Goal: Task Accomplishment & Management: Manage account settings

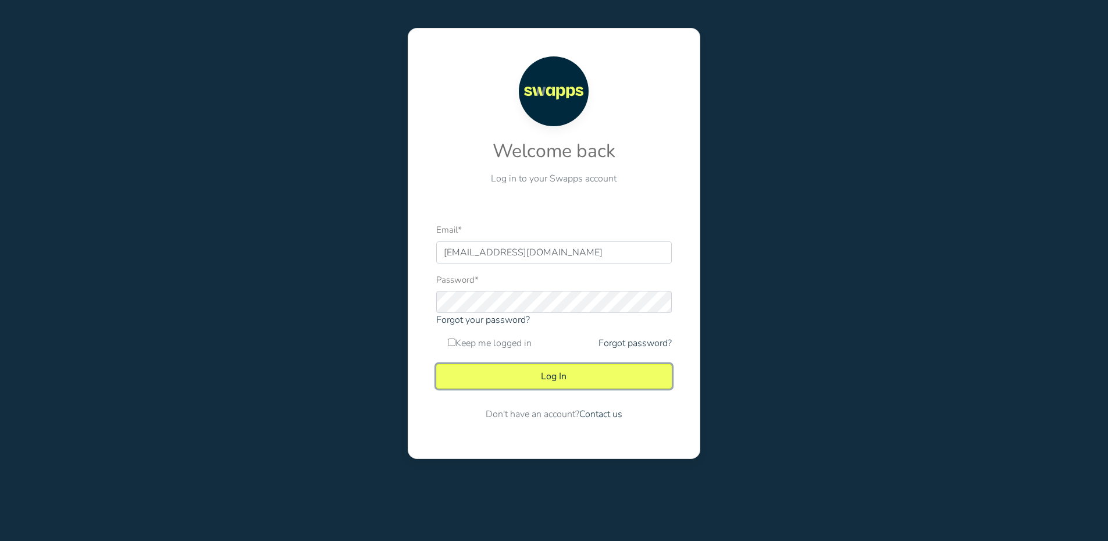
click at [584, 367] on button "Log In" at bounding box center [553, 376] width 235 height 24
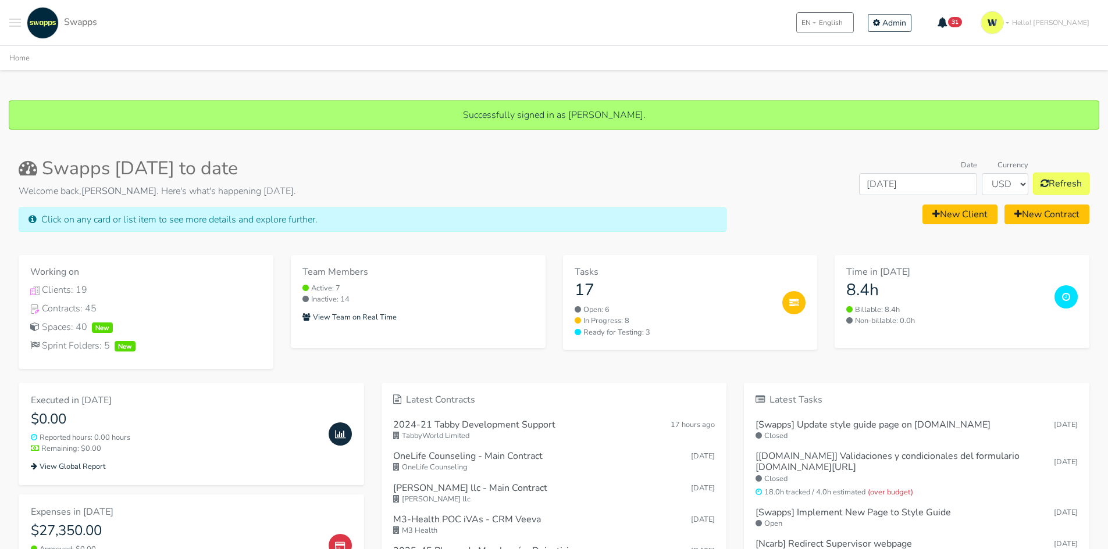
click at [14, 20] on button "Toggle navigation menu" at bounding box center [15, 23] width 12 height 32
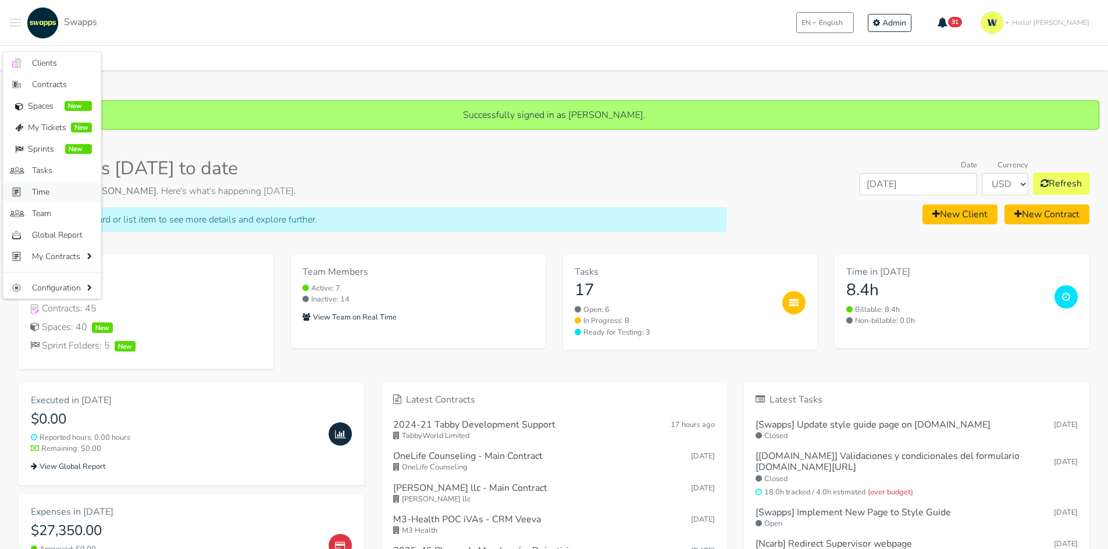
click at [50, 194] on span "Time" at bounding box center [62, 192] width 60 height 12
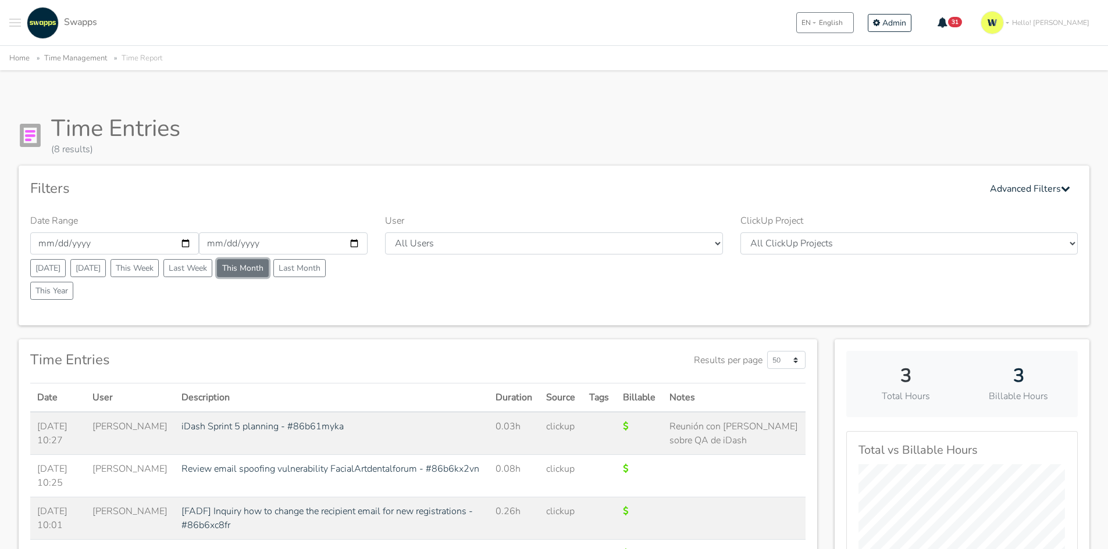
click at [252, 265] on button "This Month" at bounding box center [243, 268] width 52 height 18
click at [301, 265] on button "Last Month" at bounding box center [299, 268] width 52 height 18
type input "[DATE]"
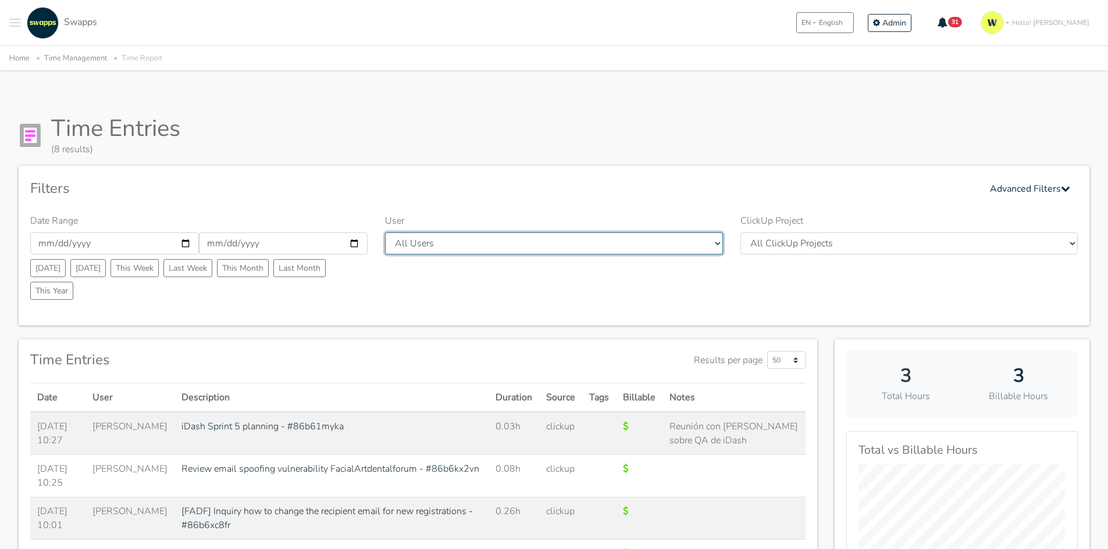
click at [488, 248] on select "All Users Andres Cristian Mateo Angie Diego Swapps Tech Alejandra Tatiana Campo…" at bounding box center [553, 244] width 337 height 22
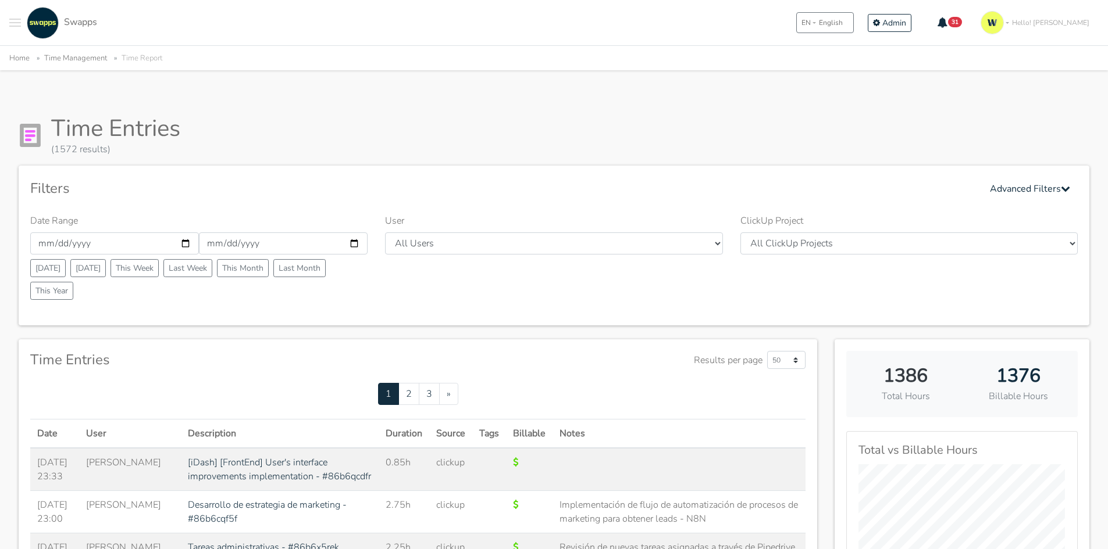
select select "46"
click at [385, 233] on select "All Users Andres Cristian Mateo Angie Diego Swapps Tech Alejandra Tatiana Campo…" at bounding box center [553, 244] width 337 height 22
click at [769, 189] on div "Filters Advanced Filters" at bounding box center [553, 188] width 1047 height 23
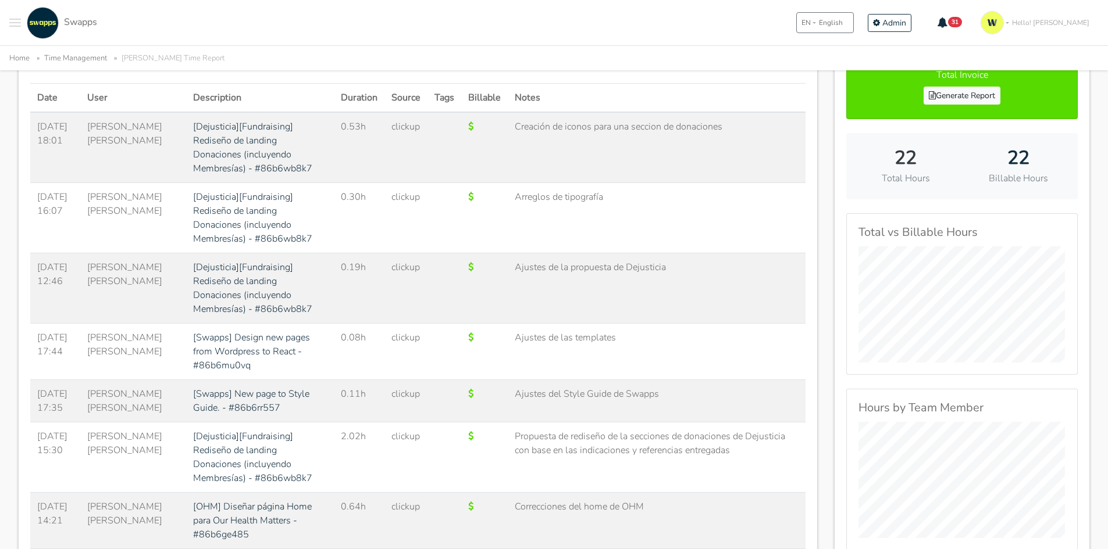
scroll to position [285, 0]
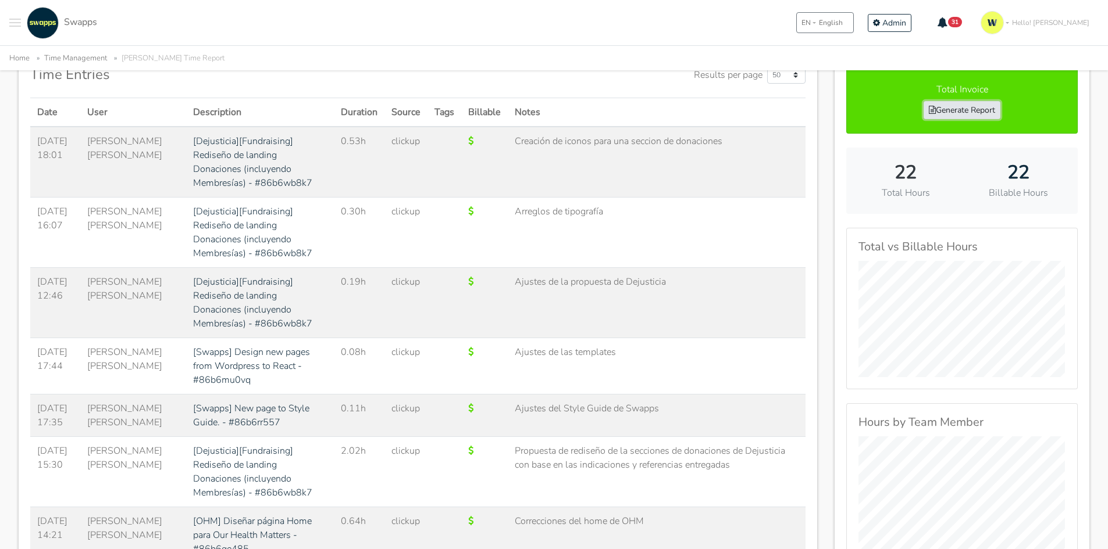
click at [986, 114] on link "Generate Report" at bounding box center [961, 110] width 77 height 18
click at [16, 19] on span "Toggle navigation menu" at bounding box center [15, 19] width 12 height 1
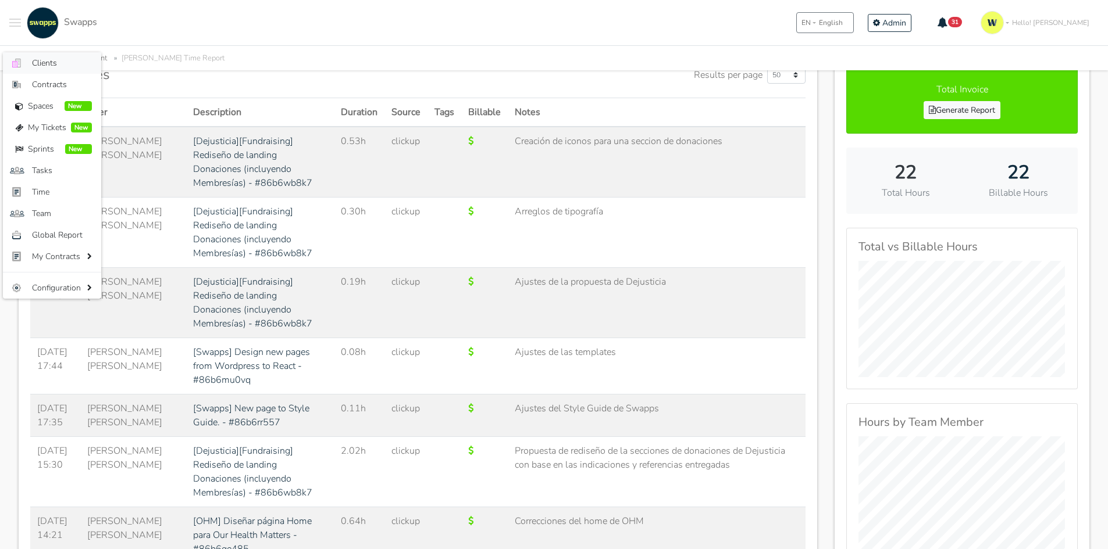
click at [38, 59] on span "Clients" at bounding box center [62, 63] width 60 height 12
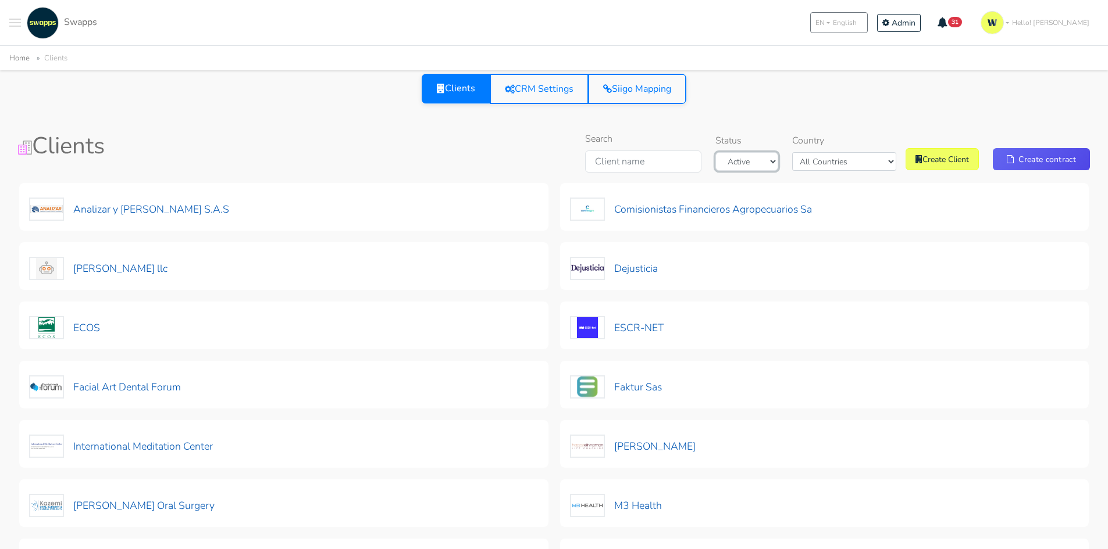
click at [778, 163] on select "Active Archived" at bounding box center [746, 161] width 63 height 19
click at [843, 163] on select "All Countries Colombia USA" at bounding box center [844, 161] width 104 height 19
click at [820, 152] on select "All Countries Colombia USA" at bounding box center [844, 161] width 104 height 19
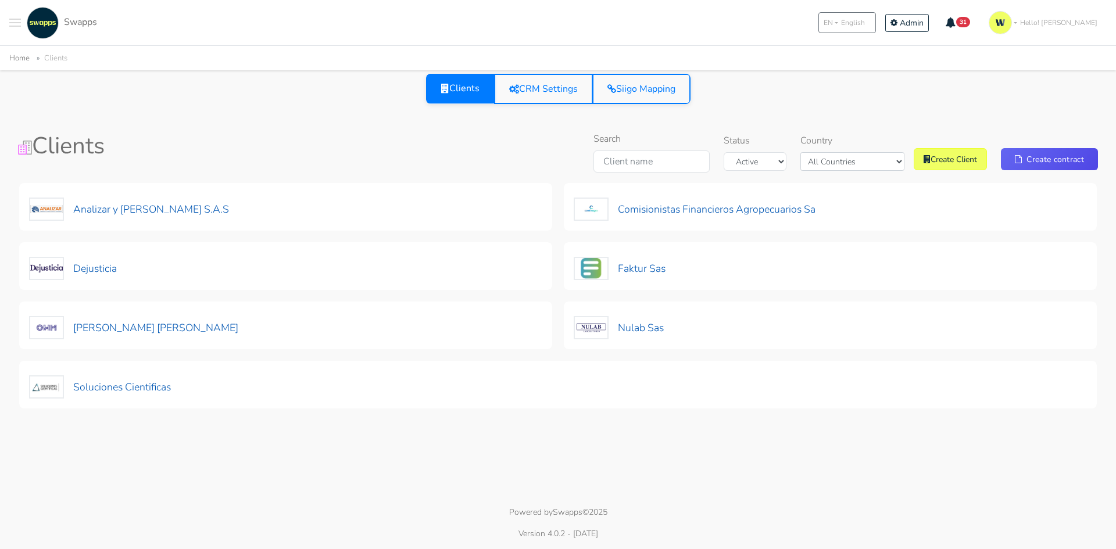
click at [851, 173] on div "Search Status Active Archived Country All Countries Colombia USA Create Client …" at bounding box center [843, 154] width 509 height 45
click at [860, 157] on select "All Countries Colombia USA" at bounding box center [853, 161] width 104 height 19
select select "USA"
click at [811, 152] on select "All Countries Colombia USA" at bounding box center [853, 161] width 104 height 19
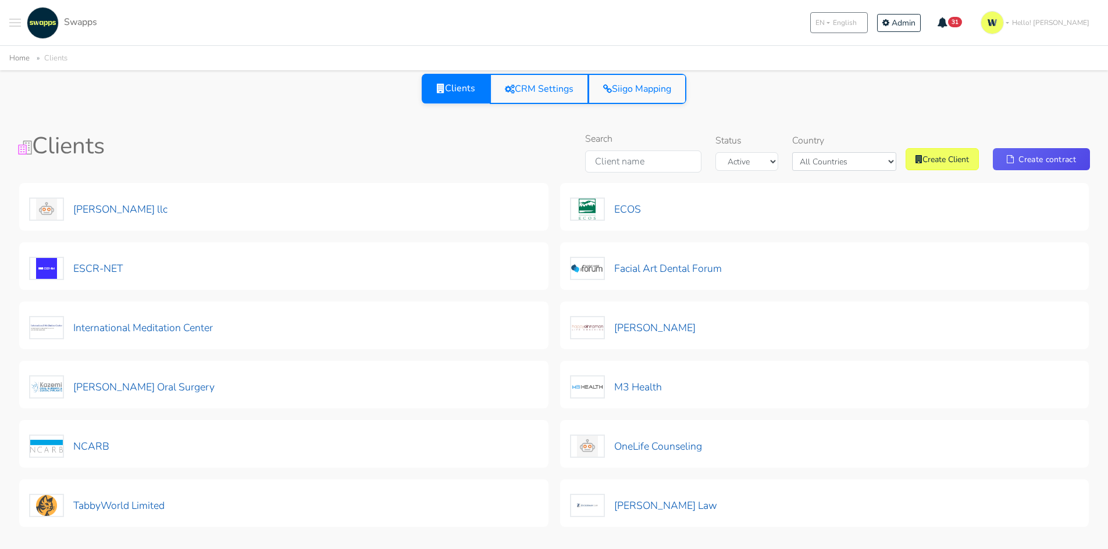
click at [249, 148] on h1 "Clients" at bounding box center [190, 146] width 345 height 28
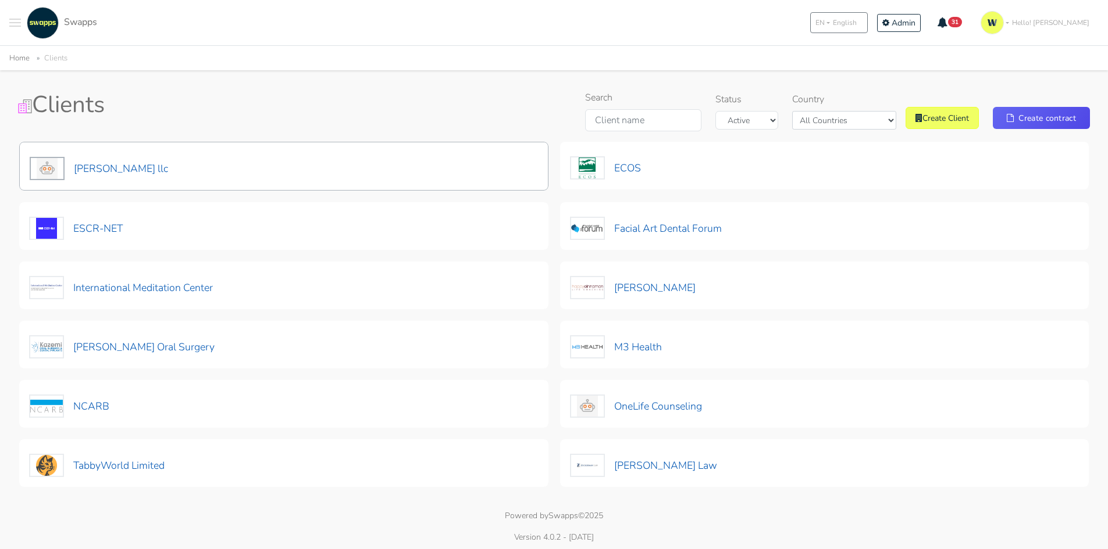
scroll to position [44, 0]
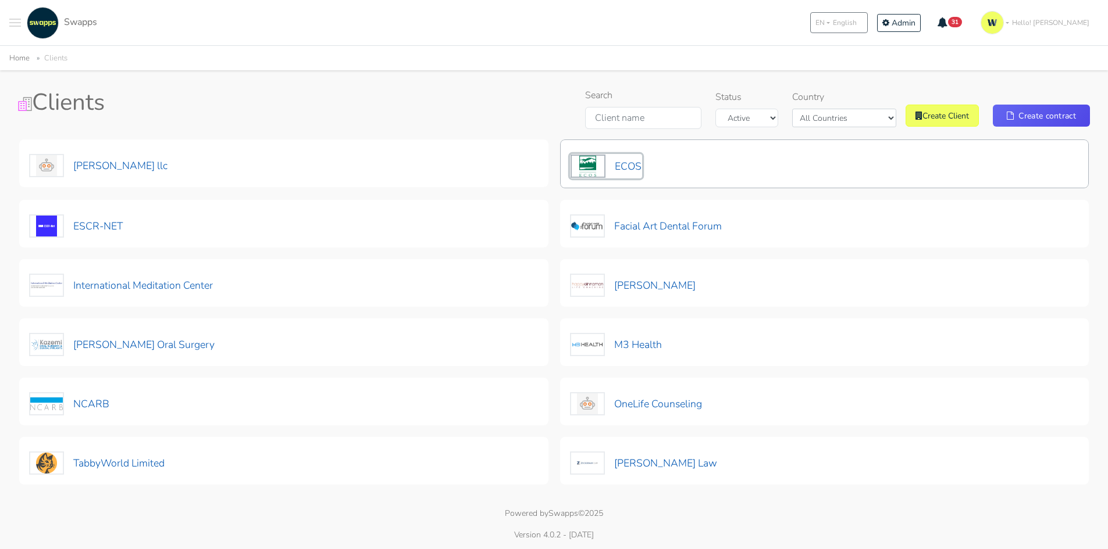
click at [631, 169] on button "ECOS" at bounding box center [606, 166] width 72 height 24
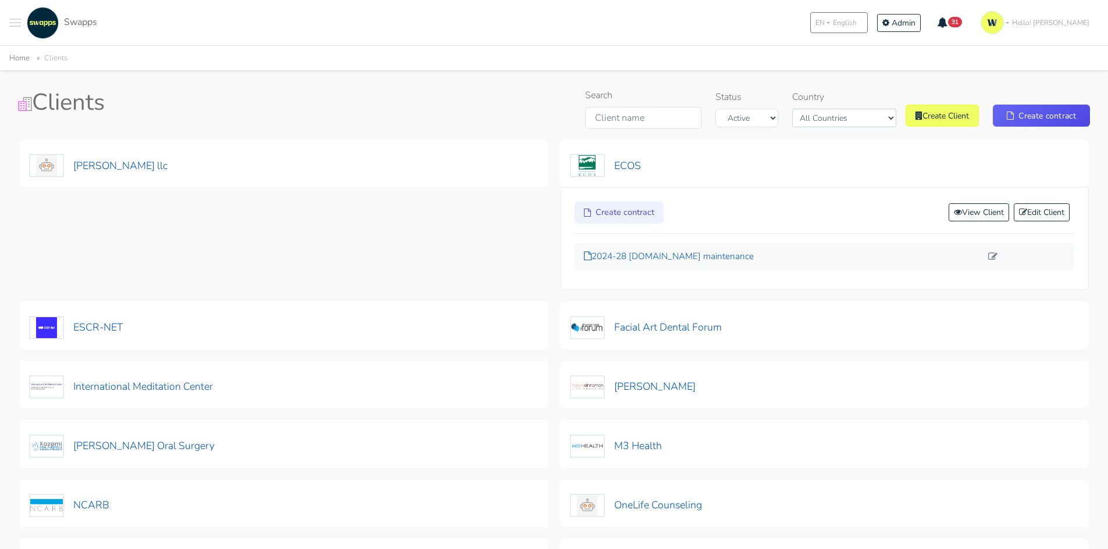
click at [654, 258] on p "2024-28 [DOMAIN_NAME] maintenance" at bounding box center [783, 256] width 398 height 13
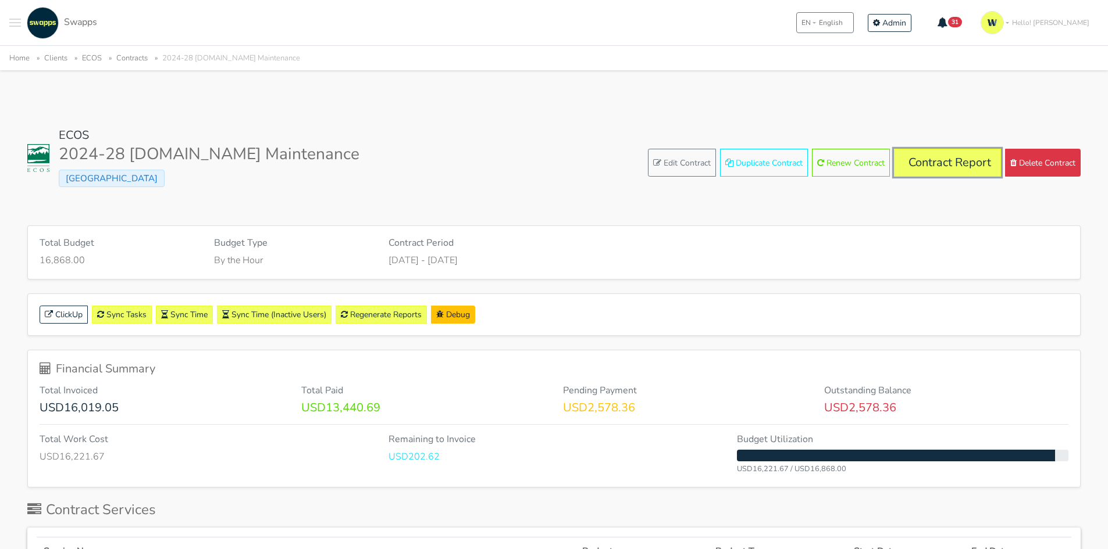
click at [941, 159] on link "Contract Report" at bounding box center [947, 163] width 107 height 28
click at [924, 163] on link "Contract Report" at bounding box center [947, 163] width 107 height 28
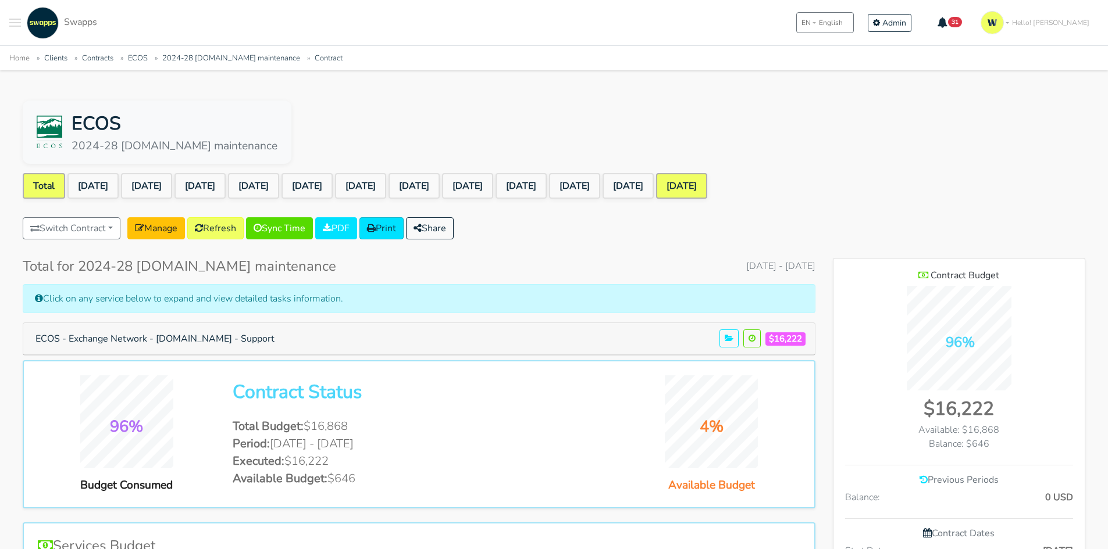
click at [707, 184] on link "Sep 2025" at bounding box center [681, 186] width 51 height 26
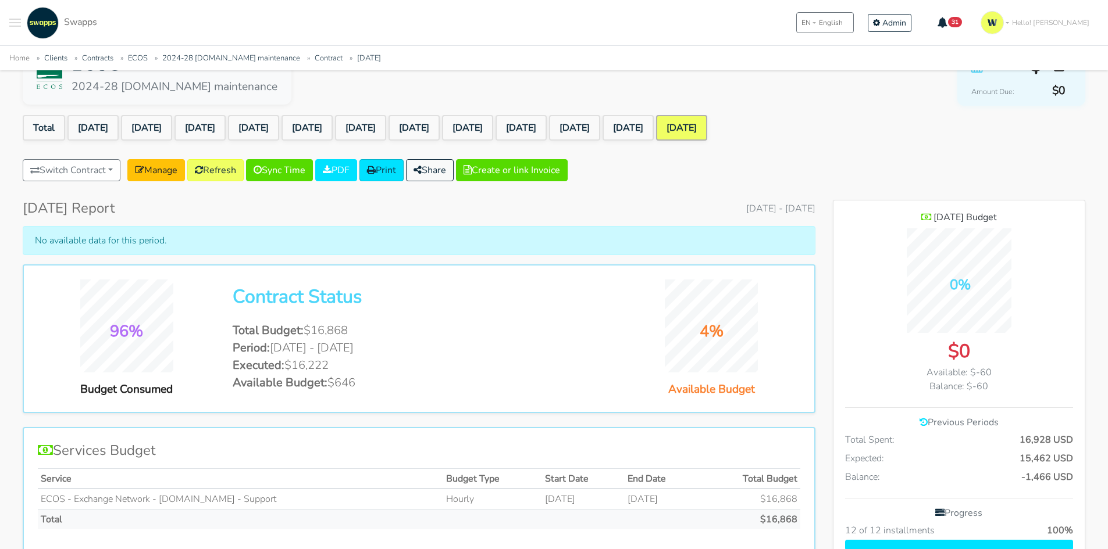
scroll to position [58, 0]
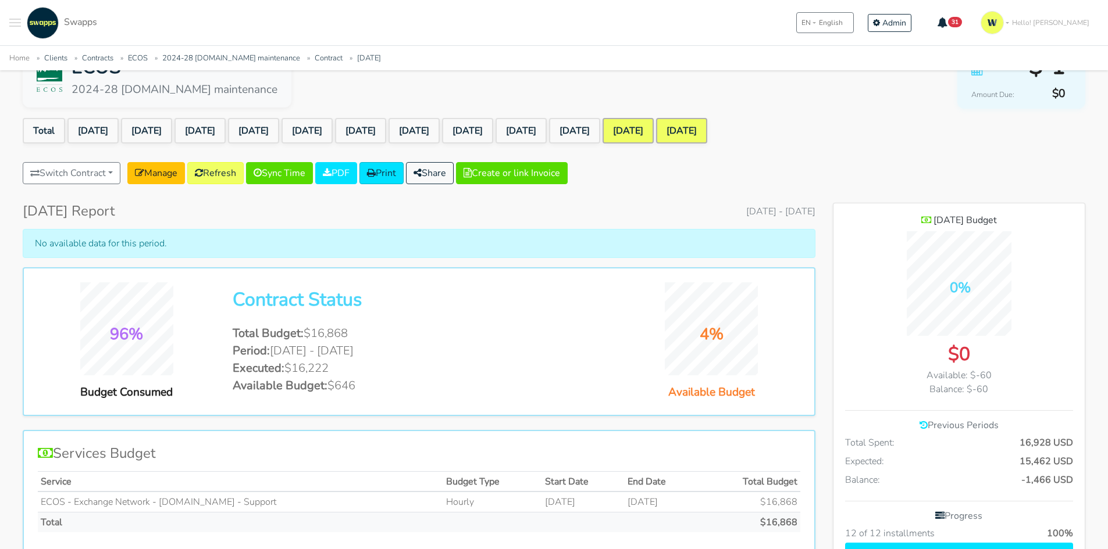
click at [654, 135] on link "[DATE]" at bounding box center [627, 131] width 51 height 26
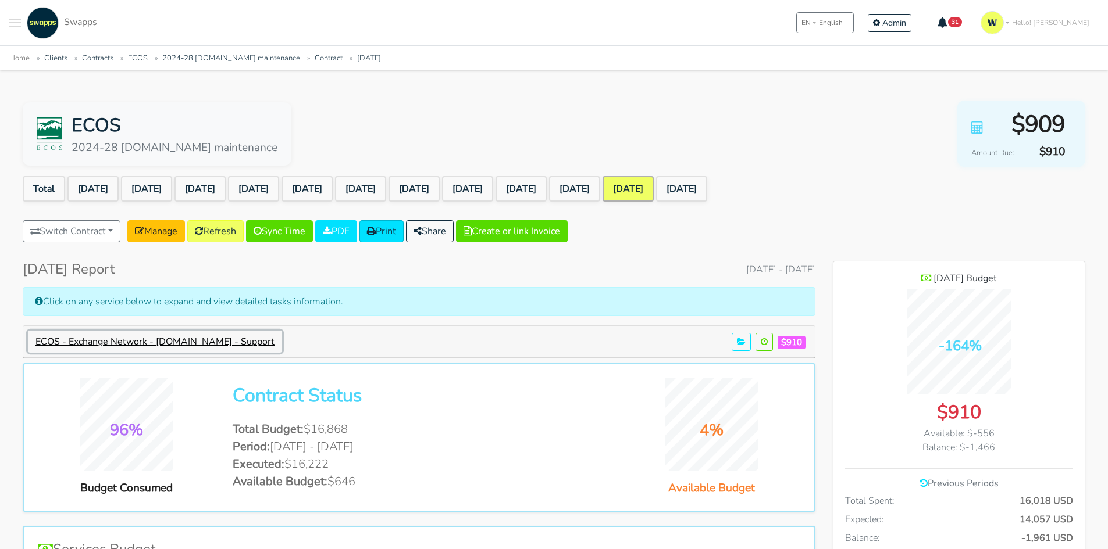
click at [279, 337] on button "ECOS - Exchange Network - [DOMAIN_NAME] - Support" at bounding box center [155, 342] width 254 height 22
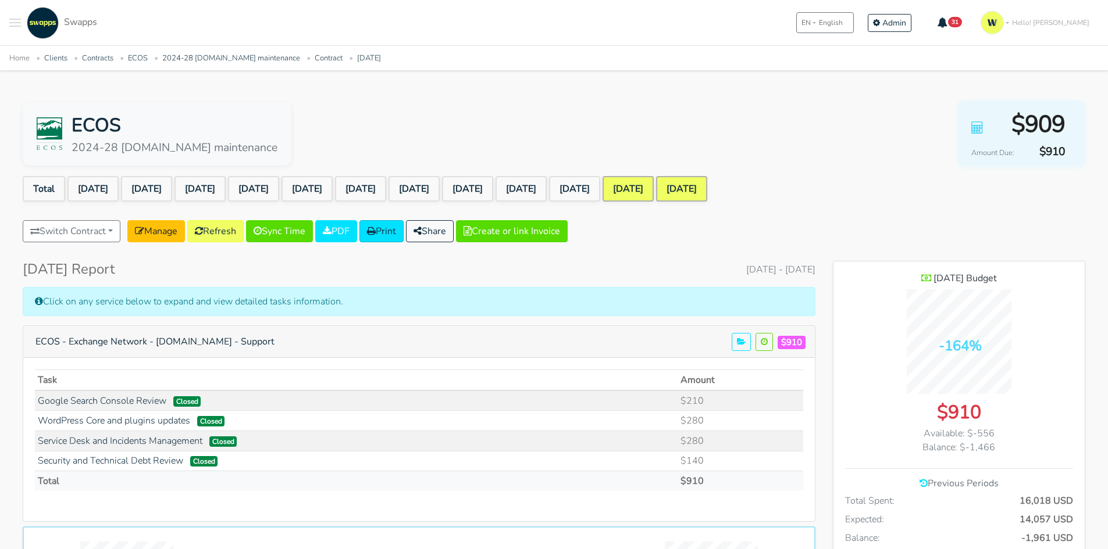
click at [707, 195] on link "[DATE]" at bounding box center [681, 189] width 51 height 26
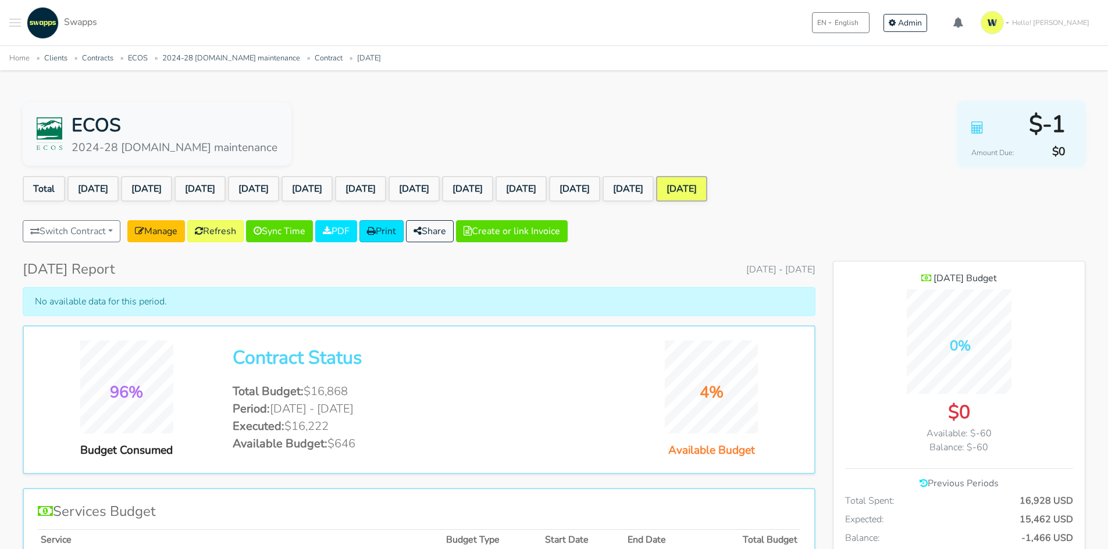
scroll to position [933, 252]
click at [654, 188] on link "[DATE]" at bounding box center [627, 189] width 51 height 26
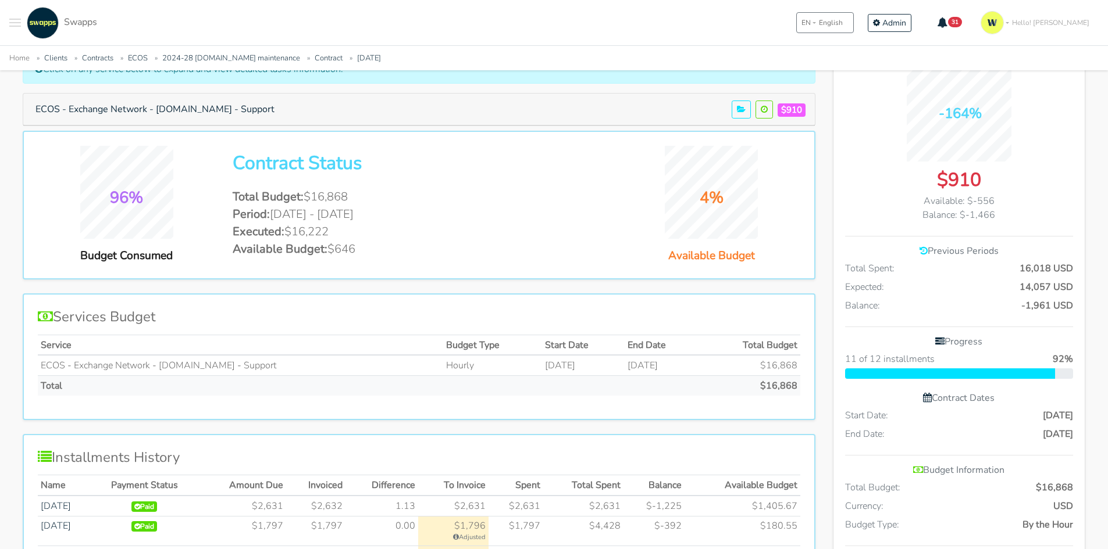
click at [342, 195] on li "Total Budget: $16,868" at bounding box center [419, 196] width 372 height 17
click at [336, 258] on li "Available Budget: $646" at bounding box center [419, 249] width 372 height 17
drag, startPoint x: 338, startPoint y: 249, endPoint x: 366, endPoint y: 248, distance: 28.5
click at [366, 248] on li "Available Budget: $646" at bounding box center [419, 249] width 372 height 17
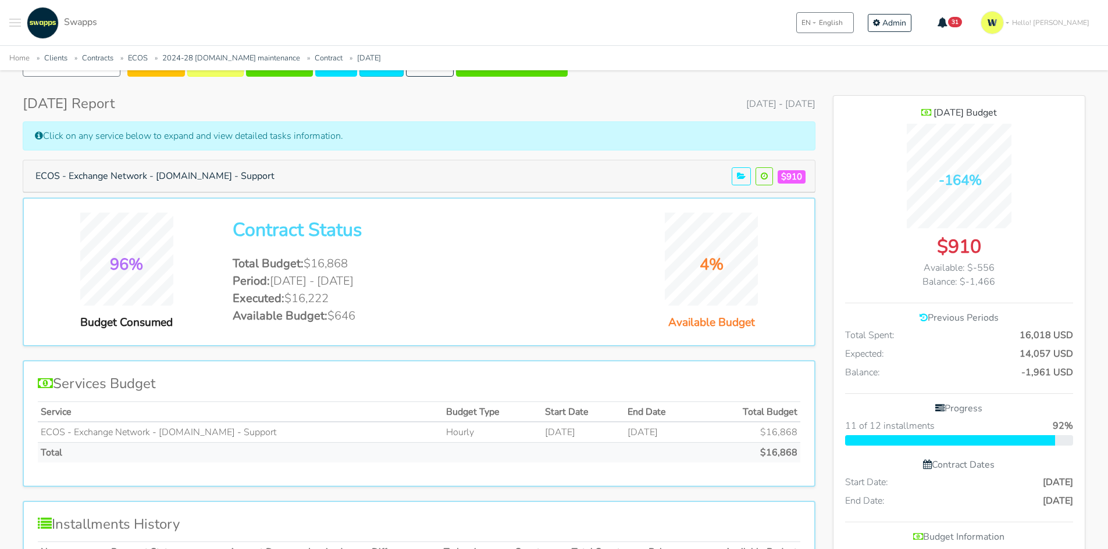
scroll to position [58, 0]
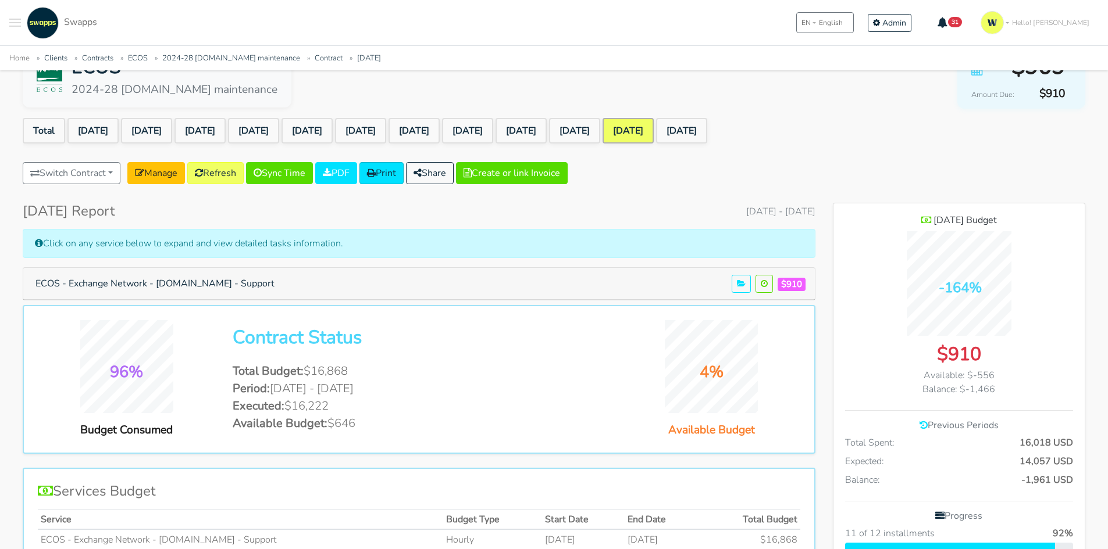
click at [307, 418] on span "Available Budget:" at bounding box center [280, 424] width 95 height 16
drag, startPoint x: 287, startPoint y: 402, endPoint x: 375, endPoint y: 411, distance: 88.9
click at [375, 411] on li "Executed: $16,222" at bounding box center [419, 406] width 372 height 17
click at [351, 373] on li "Total Budget: $16,868" at bounding box center [419, 371] width 372 height 17
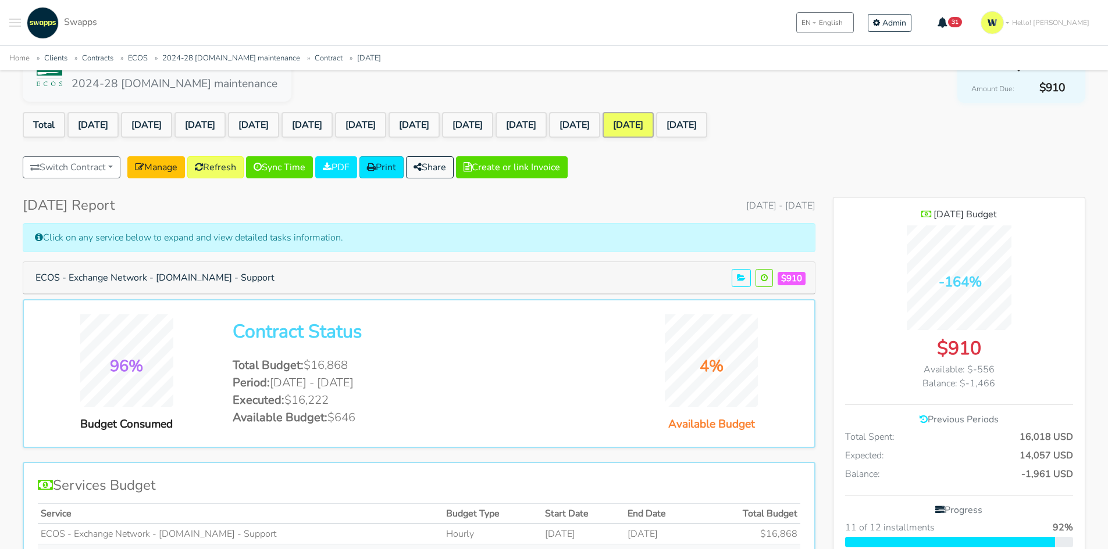
scroll to position [0, 0]
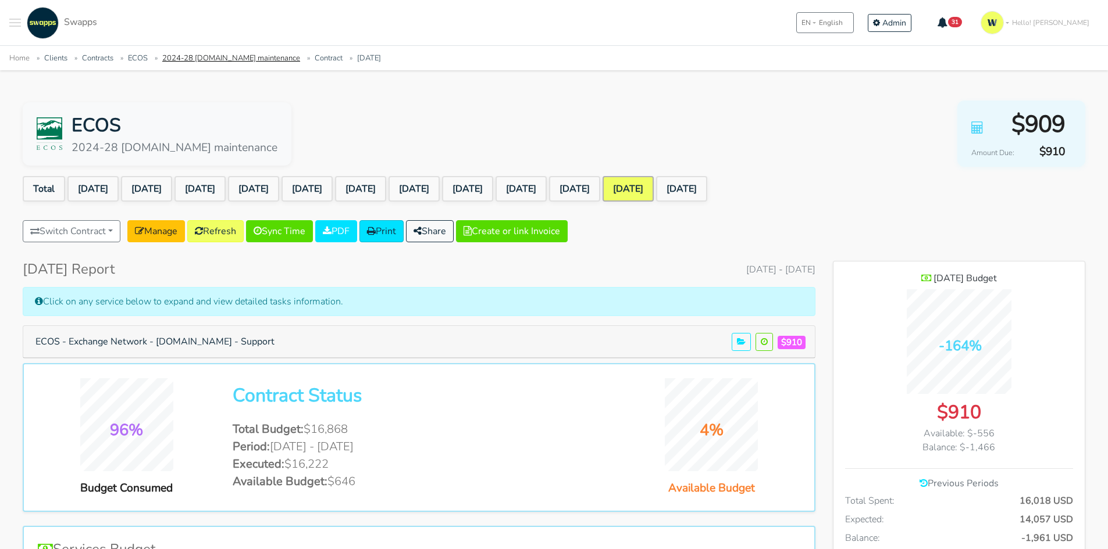
click at [187, 56] on link "2024-28 exchangenetwork.net maintenance" at bounding box center [231, 58] width 138 height 10
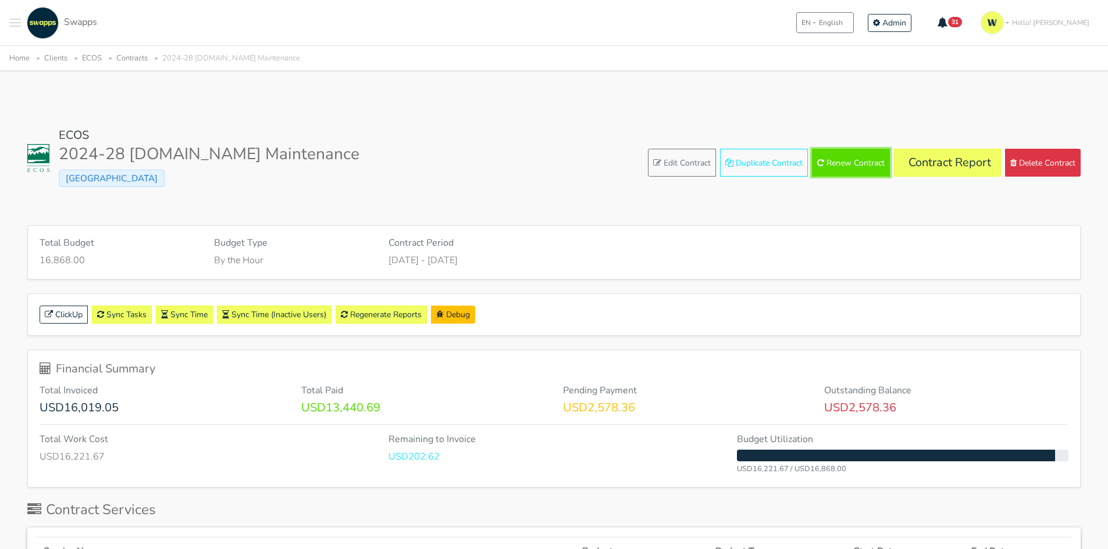
click at [859, 159] on button "Renew Contract" at bounding box center [851, 163] width 78 height 28
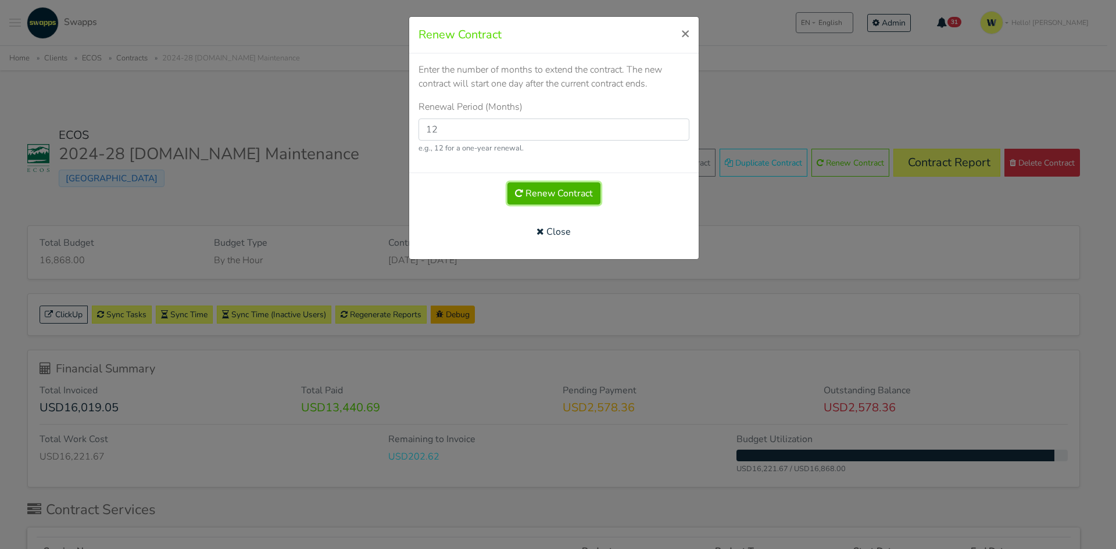
click at [569, 193] on button "Renew Contract" at bounding box center [554, 194] width 93 height 22
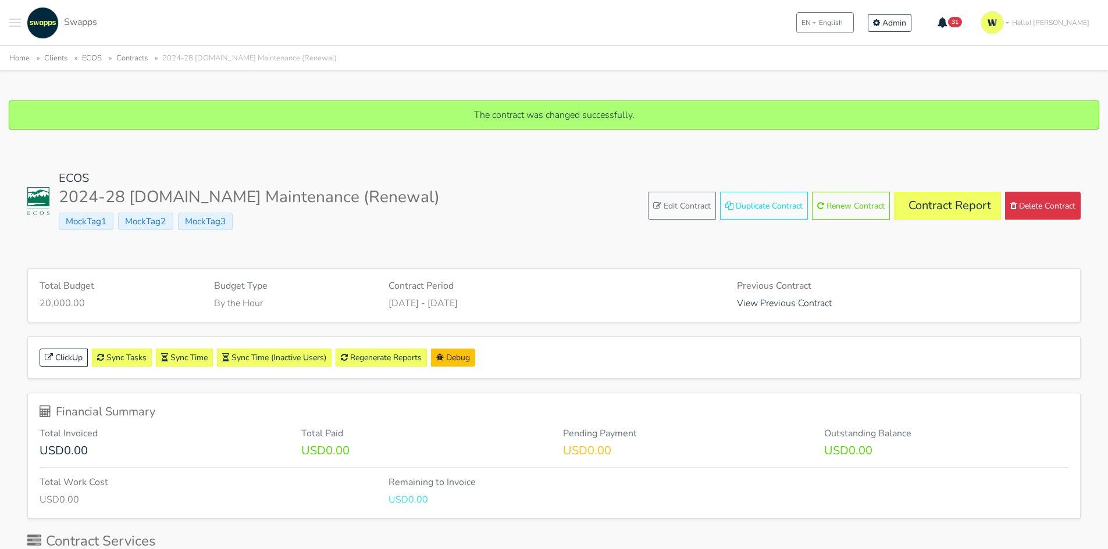
click at [140, 56] on link "Contracts" at bounding box center [131, 58] width 31 height 10
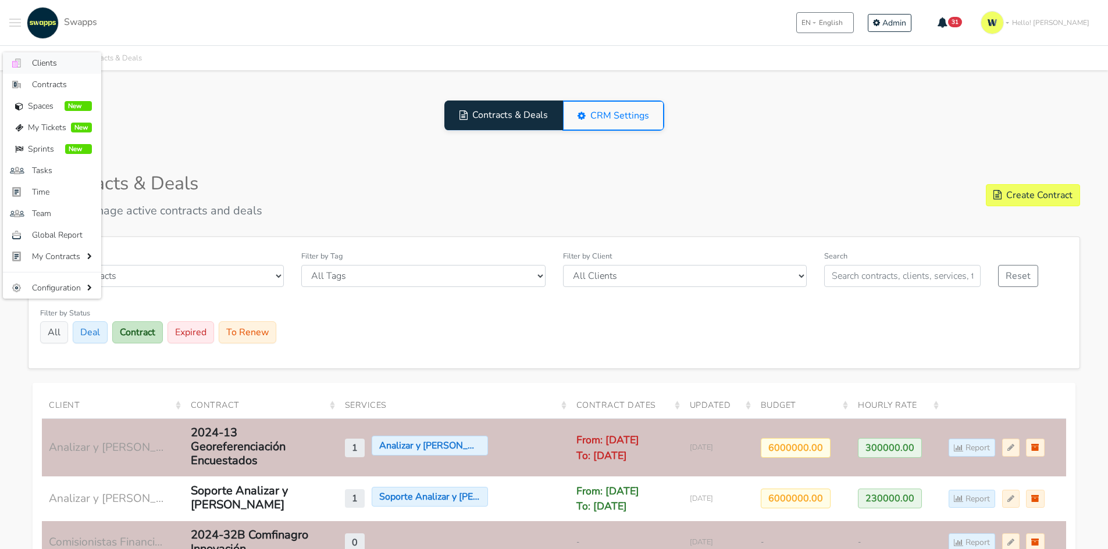
click at [51, 62] on span "Clients" at bounding box center [62, 63] width 60 height 12
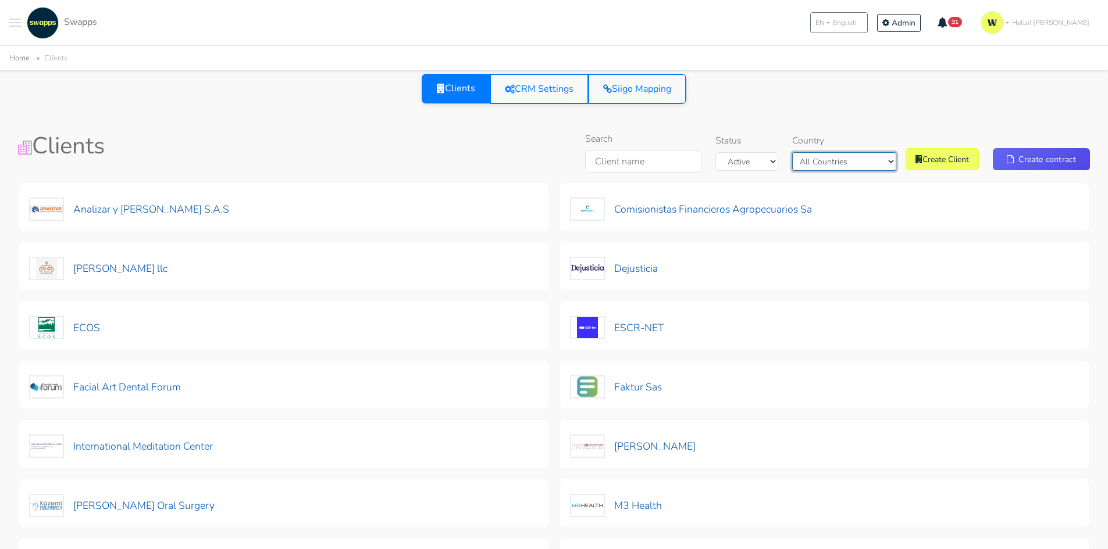
click at [840, 158] on select "All Countries [GEOGRAPHIC_DATA] [GEOGRAPHIC_DATA]" at bounding box center [844, 161] width 104 height 19
select select "[GEOGRAPHIC_DATA]"
click at [811, 152] on select "All Countries Colombia USA" at bounding box center [844, 161] width 104 height 19
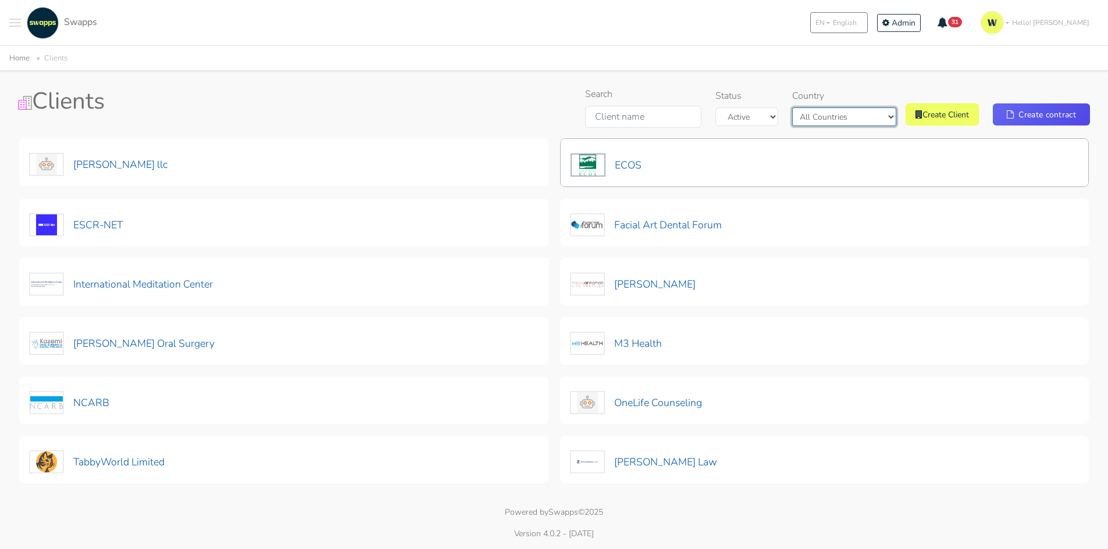
scroll to position [45, 0]
click at [632, 172] on button "ECOS" at bounding box center [606, 165] width 72 height 24
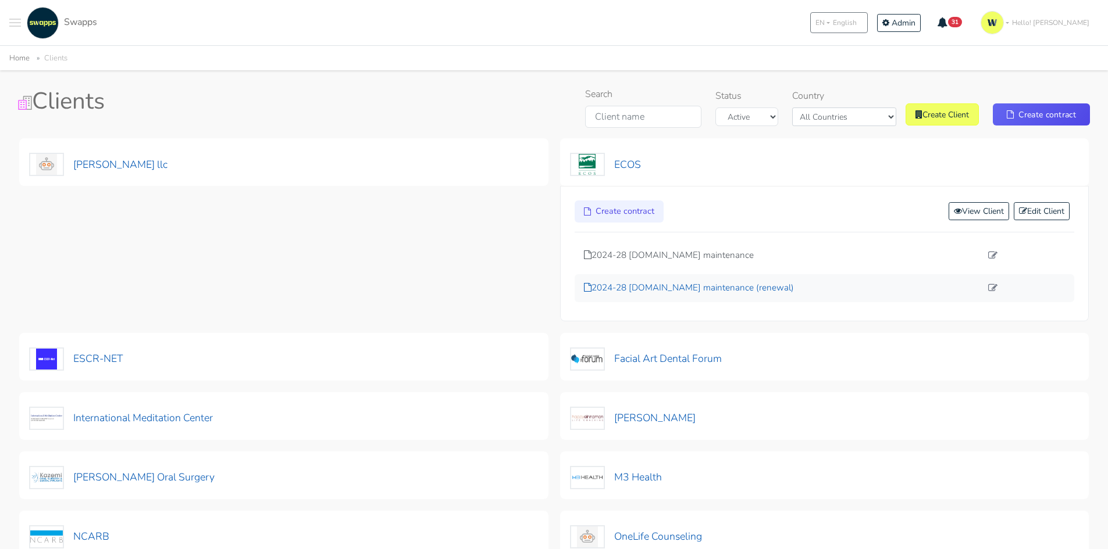
click at [614, 288] on p "2024-28 exchangenetwork.net maintenance (renewal)" at bounding box center [783, 287] width 398 height 13
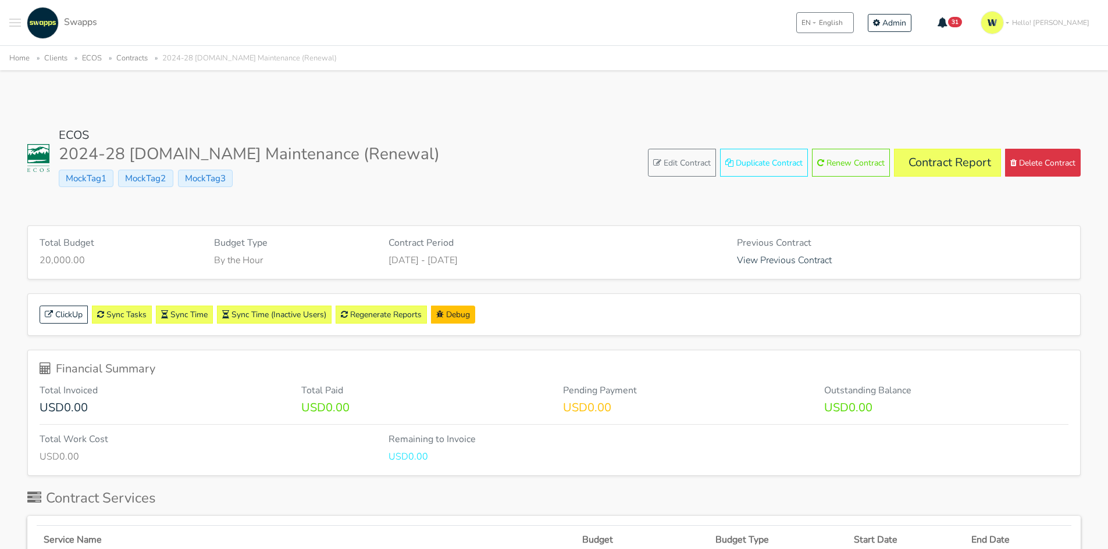
click at [587, 157] on div "ECOS 2024-28 Exchangenetwork.Net Maintenance (Renewal) MockTag1 MockTag2 MockTa…" at bounding box center [553, 163] width 1053 height 69
click at [940, 161] on link "Contract Report" at bounding box center [947, 163] width 107 height 28
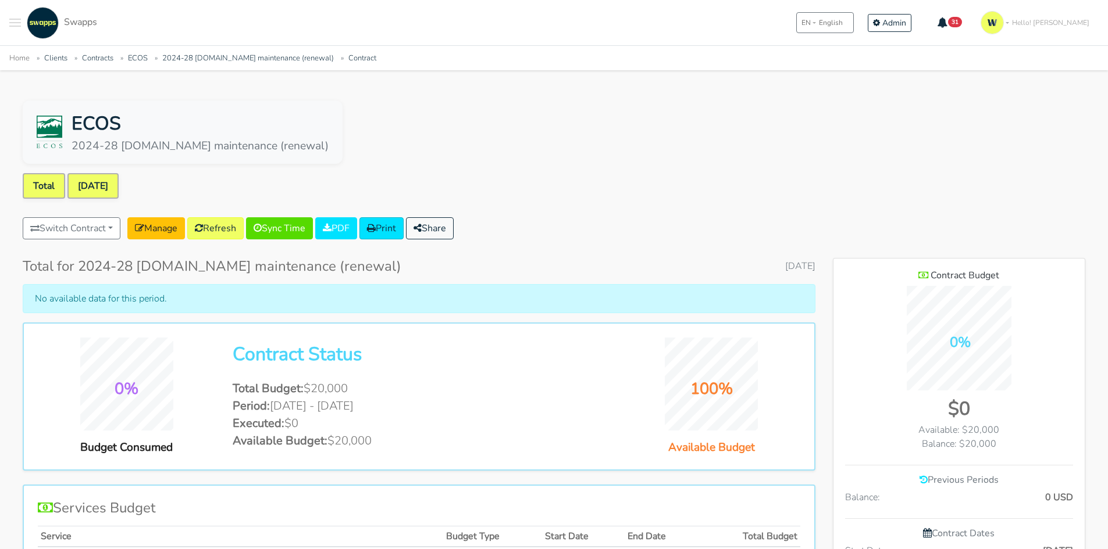
click at [102, 190] on link "[DATE]" at bounding box center [92, 186] width 51 height 26
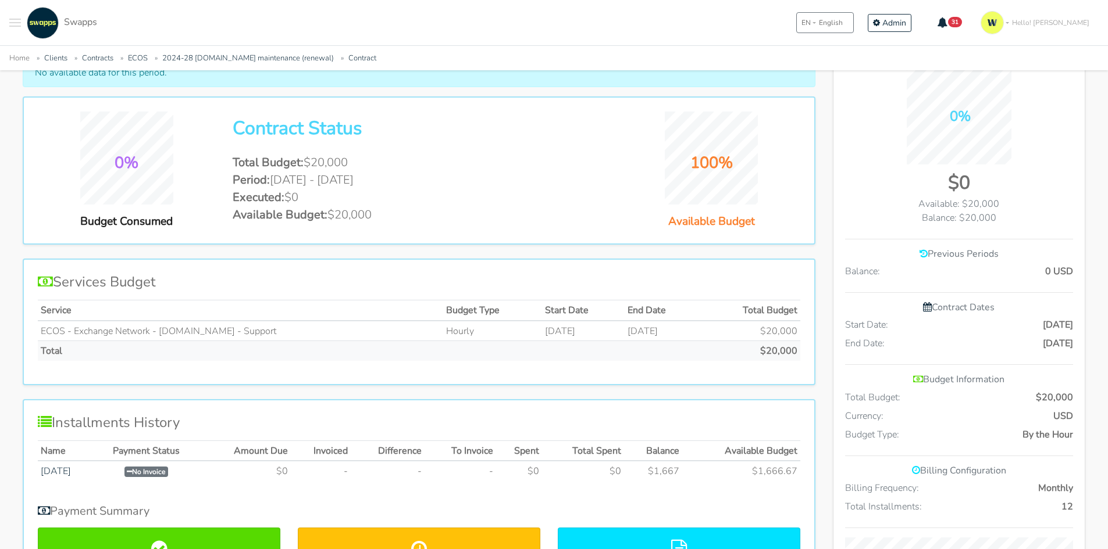
scroll to position [233, 0]
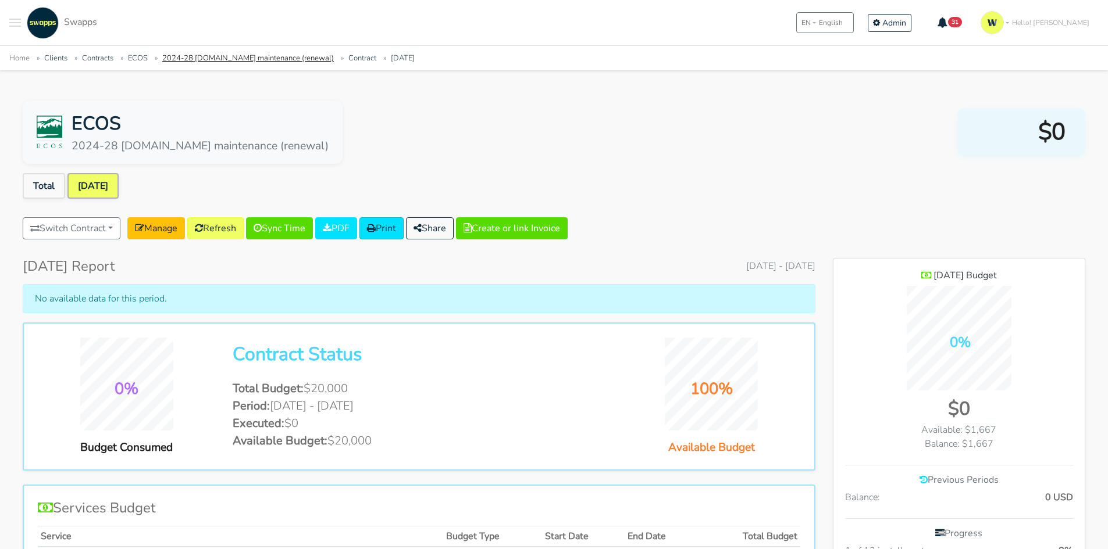
click at [202, 60] on link "2024-28 [DOMAIN_NAME] maintenance (renewal)" at bounding box center [248, 58] width 172 height 10
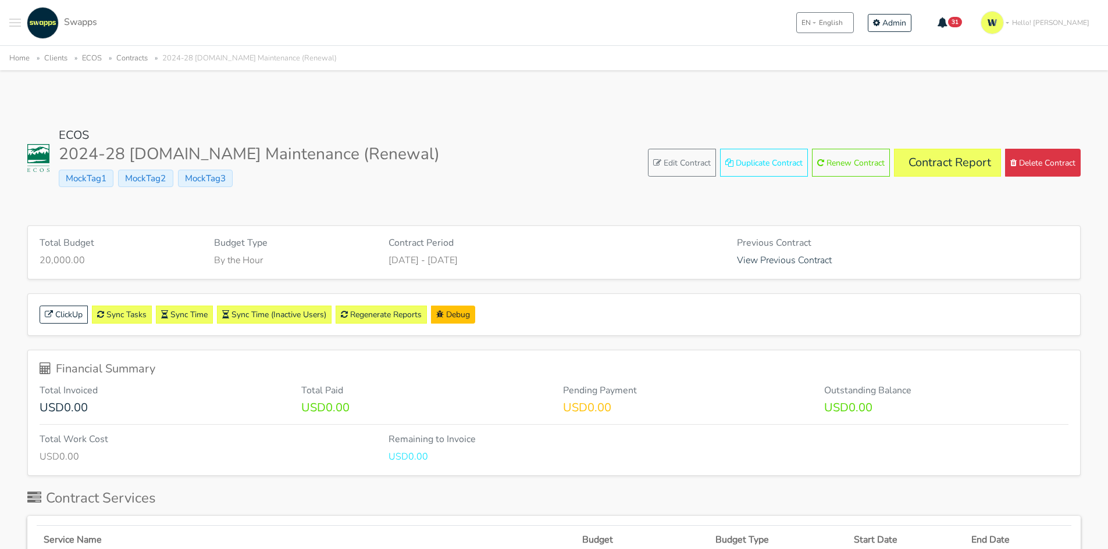
click at [132, 55] on link "Contracts" at bounding box center [131, 58] width 31 height 10
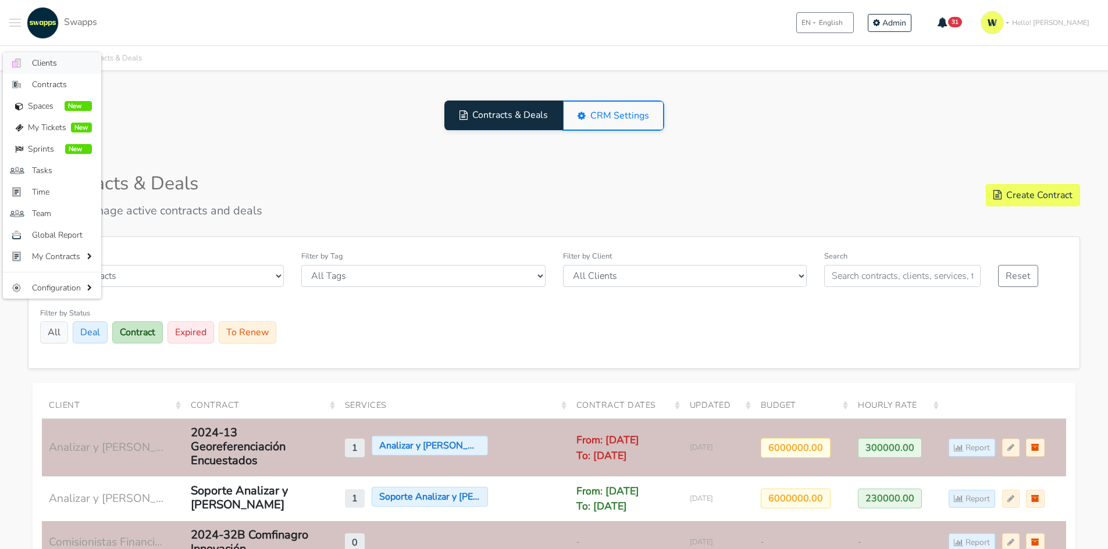
click at [34, 59] on span "Clients" at bounding box center [62, 63] width 60 height 12
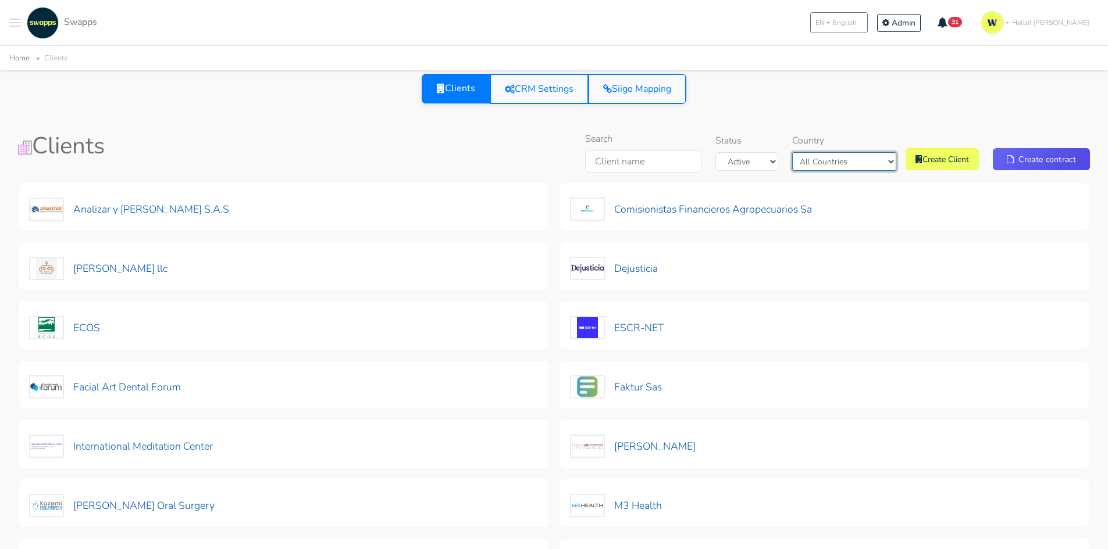
click at [816, 163] on select "All Countries [GEOGRAPHIC_DATA] [GEOGRAPHIC_DATA]" at bounding box center [844, 161] width 104 height 19
select select "[GEOGRAPHIC_DATA]"
click at [811, 152] on select "All Countries [GEOGRAPHIC_DATA] [GEOGRAPHIC_DATA]" at bounding box center [844, 161] width 104 height 19
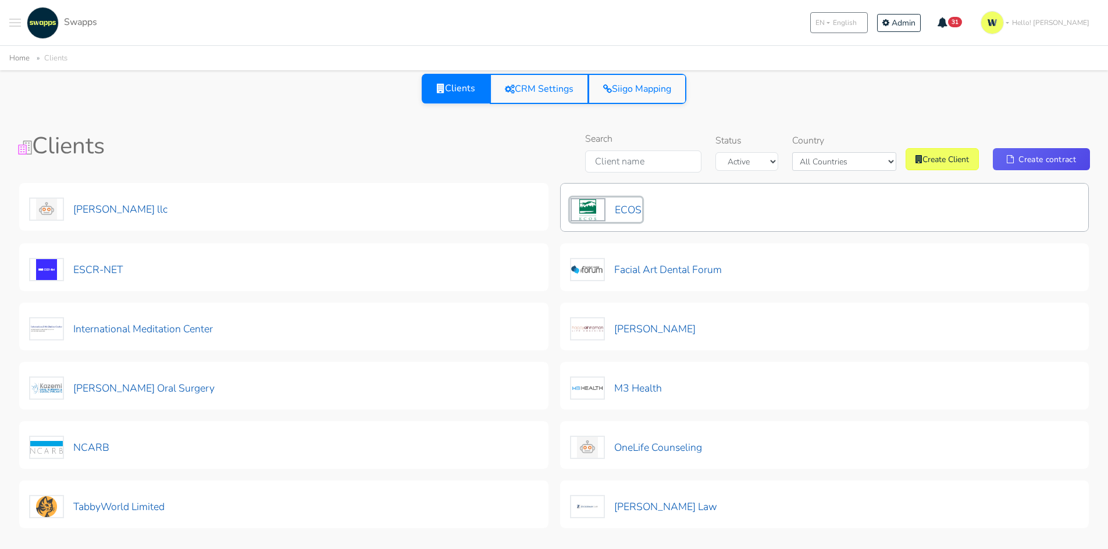
click at [641, 207] on button "ECOS" at bounding box center [606, 210] width 72 height 24
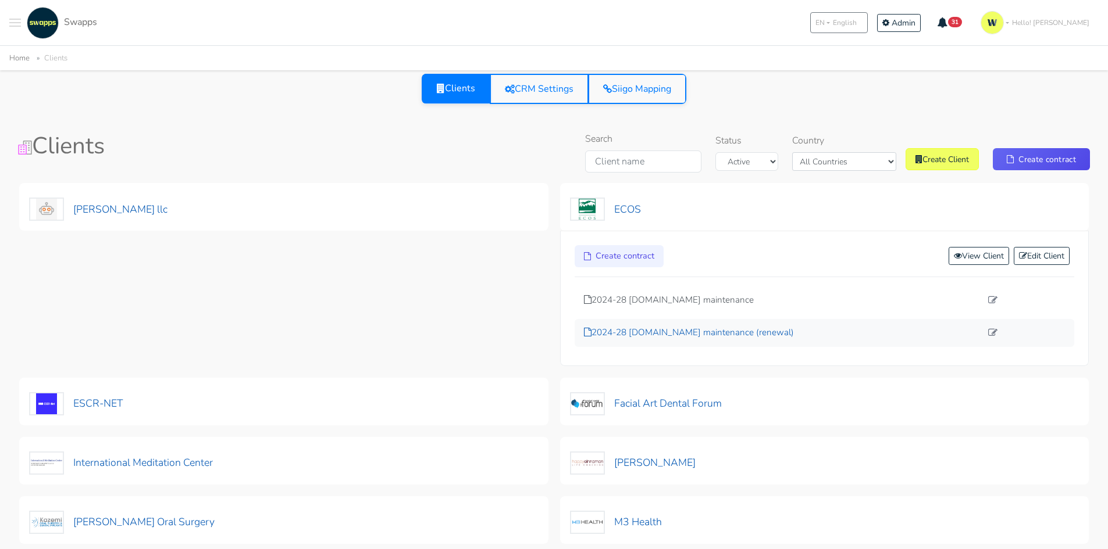
click at [688, 331] on p "2024-28 [DOMAIN_NAME] maintenance (renewal)" at bounding box center [783, 332] width 398 height 13
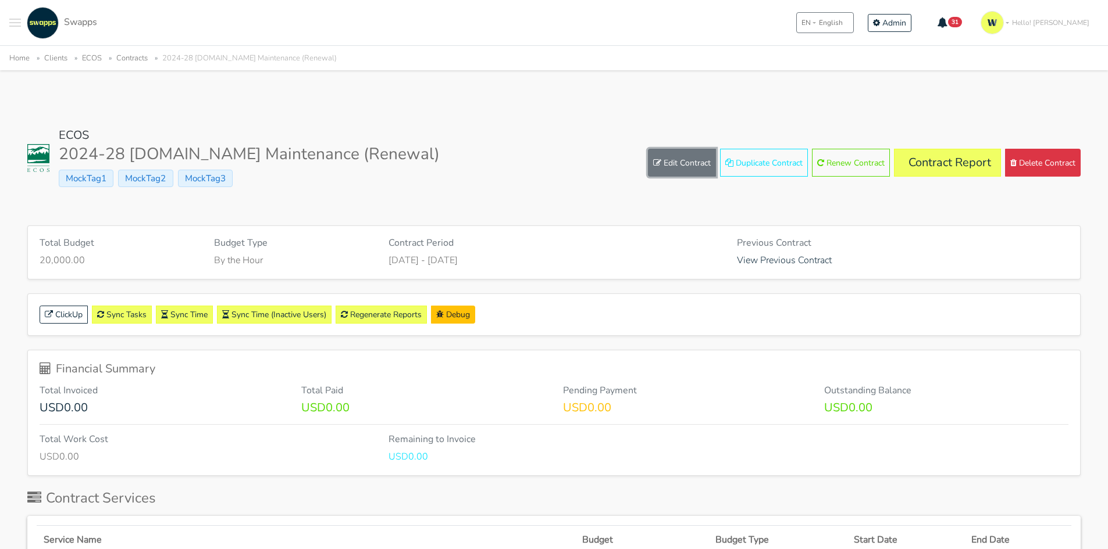
click at [671, 163] on link "Edit Contract" at bounding box center [682, 163] width 68 height 28
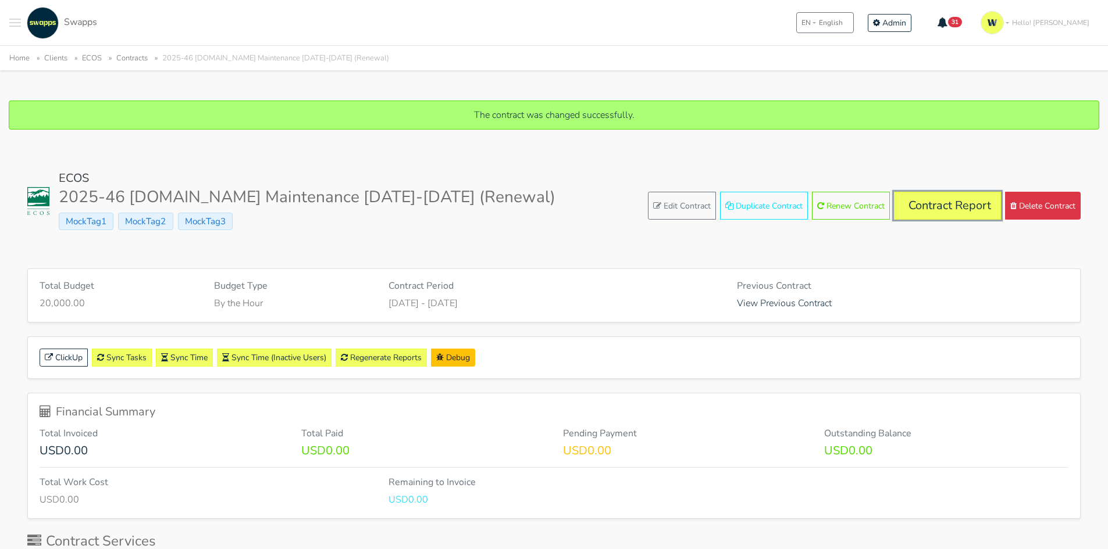
click at [921, 205] on link "Contract Report" at bounding box center [947, 206] width 107 height 28
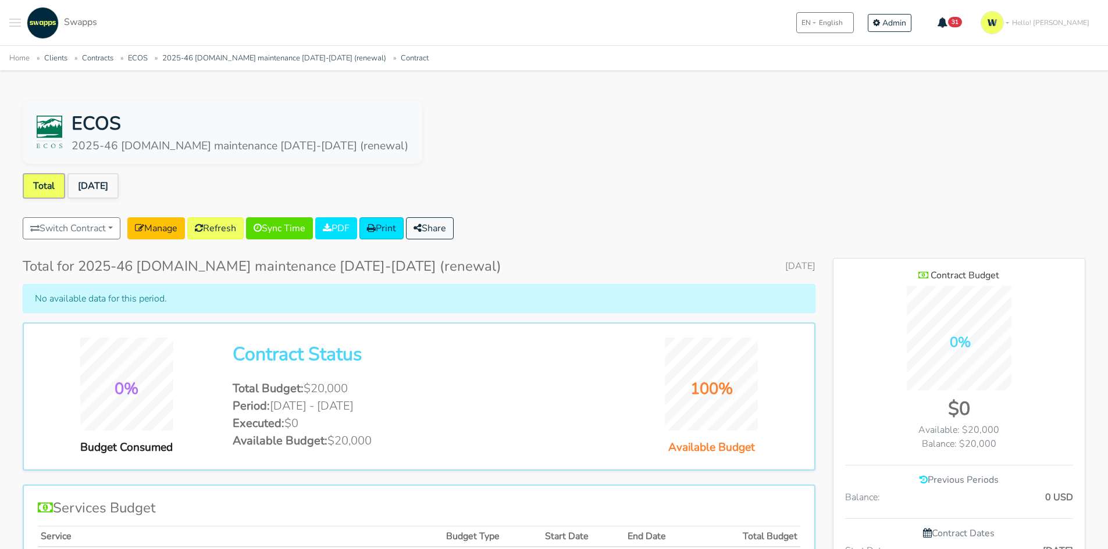
click at [22, 22] on div ".cls-1 { fill: #F15CFF; } .cls-2 { fill: #9a9a9a; } Clients Contracts Spaces Ne…" at bounding box center [53, 23] width 88 height 32
click at [20, 29] on button "Toggle navigation menu" at bounding box center [15, 23] width 12 height 32
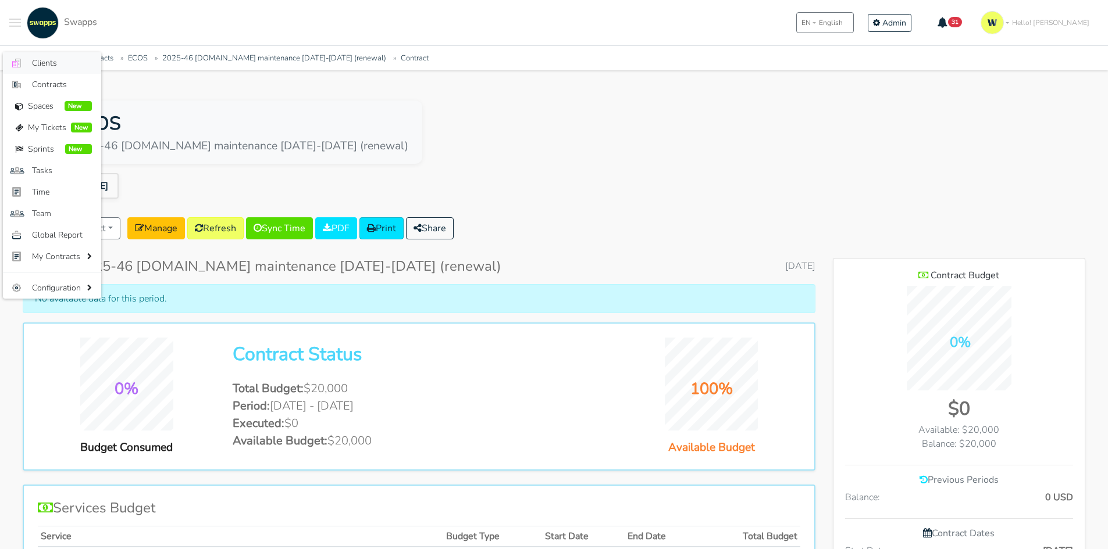
click at [42, 57] on span "Clients" at bounding box center [62, 63] width 60 height 12
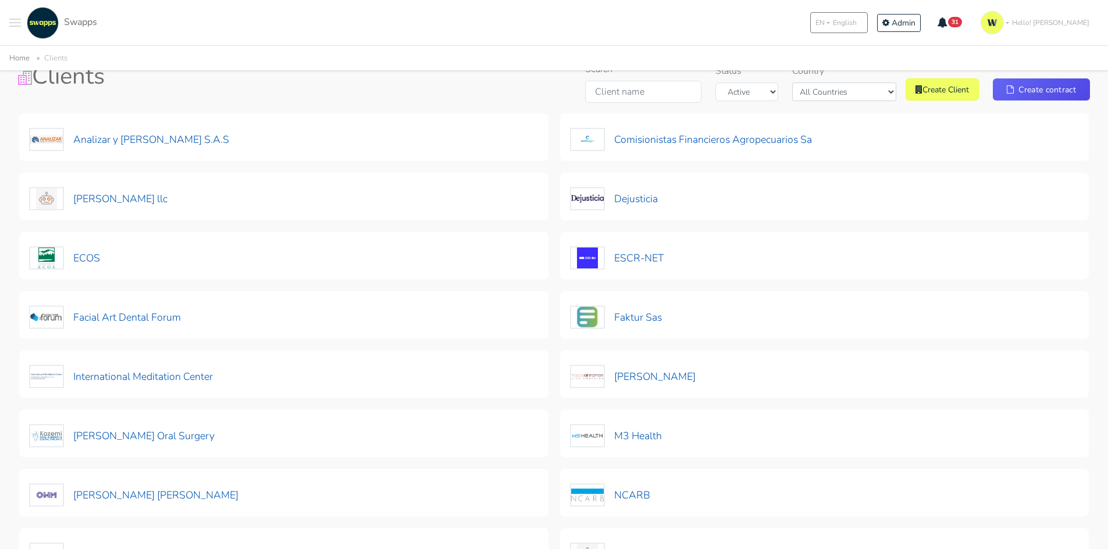
scroll to position [174, 0]
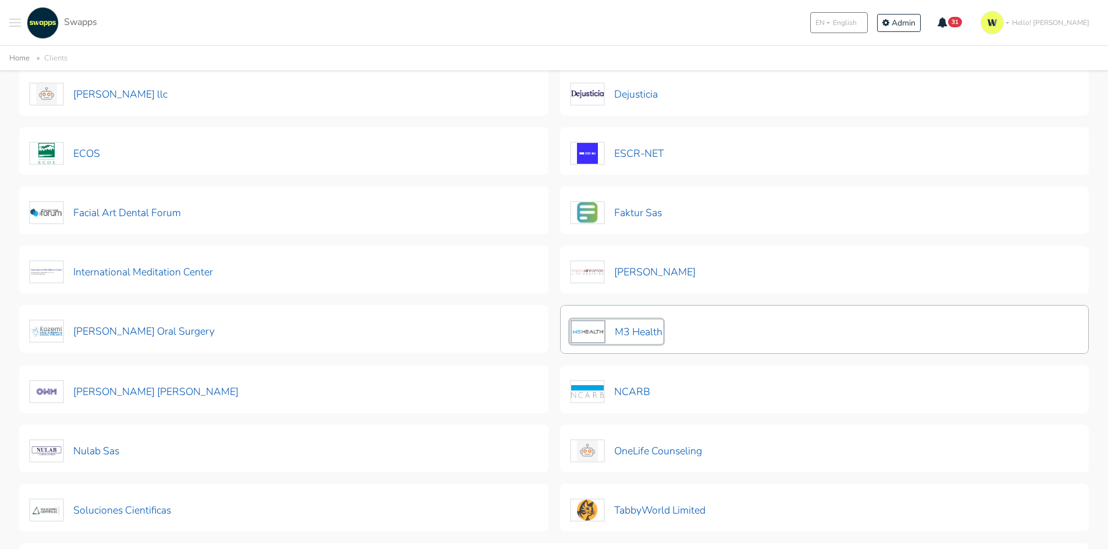
click at [650, 332] on button "M3 Health" at bounding box center [616, 332] width 93 height 24
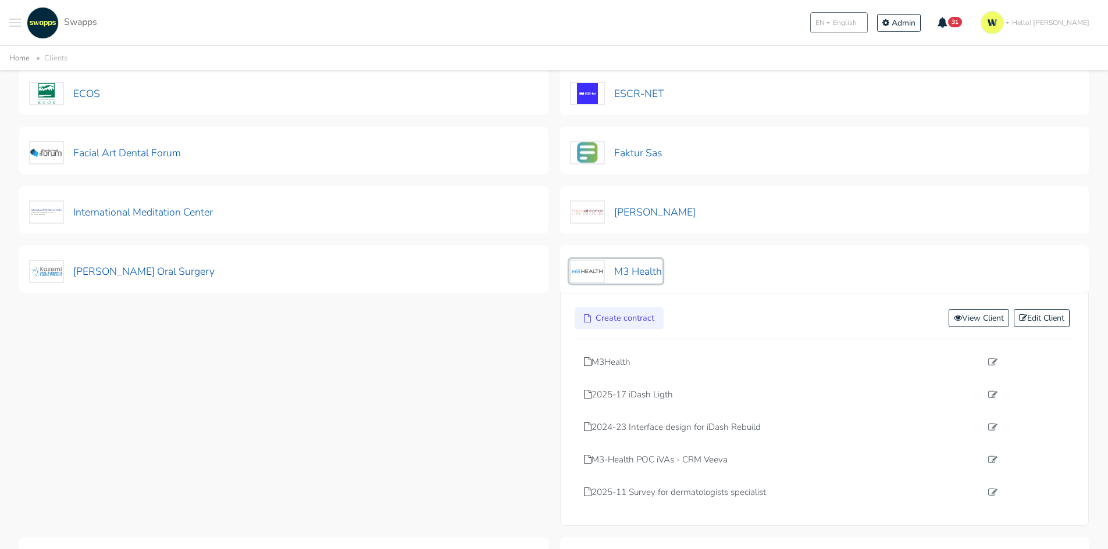
scroll to position [349, 0]
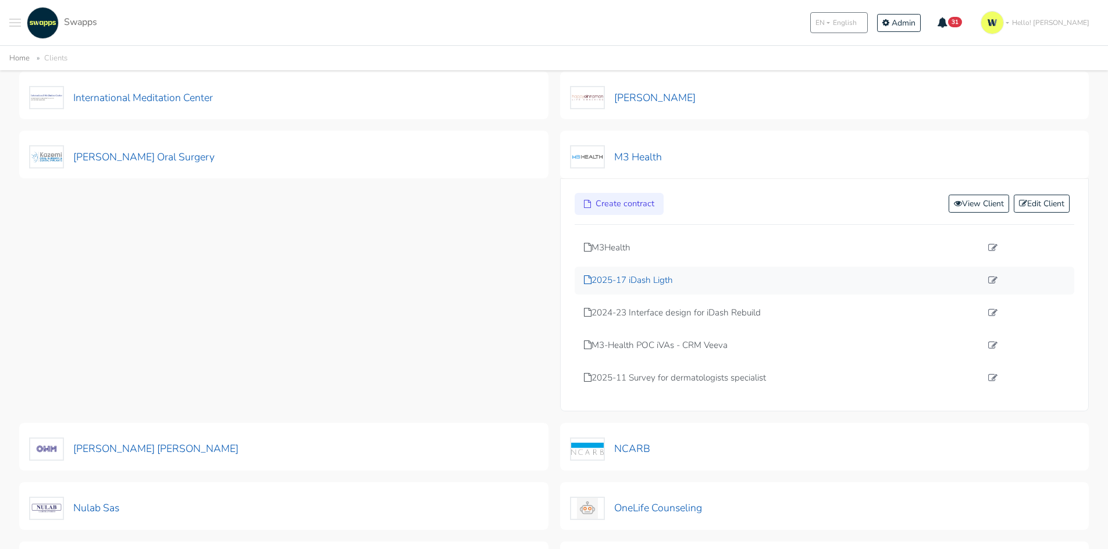
click at [634, 283] on p "2025-17 iDash Ligth" at bounding box center [783, 280] width 398 height 13
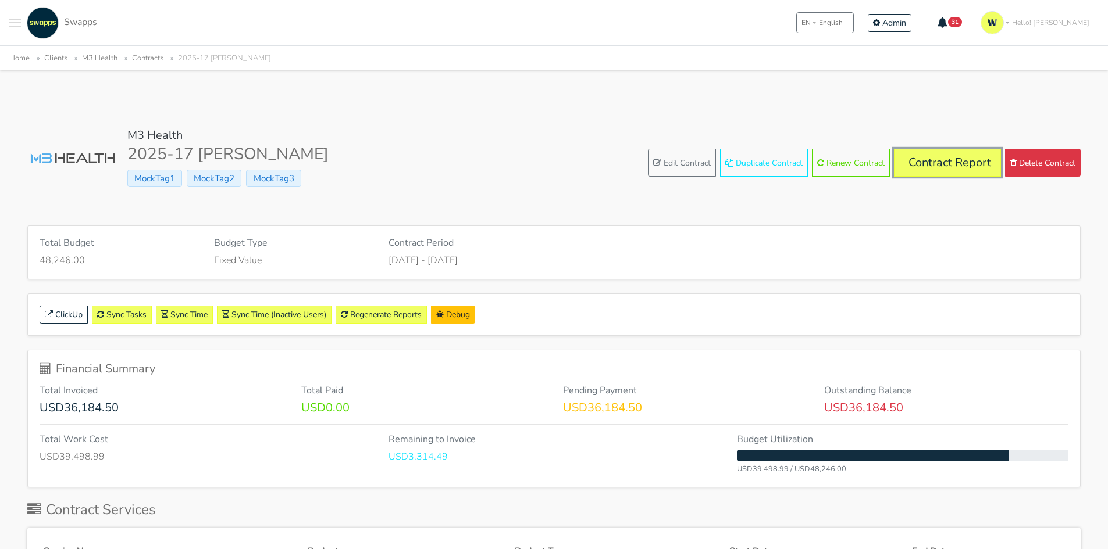
click at [961, 156] on link "Contract Report" at bounding box center [947, 163] width 107 height 28
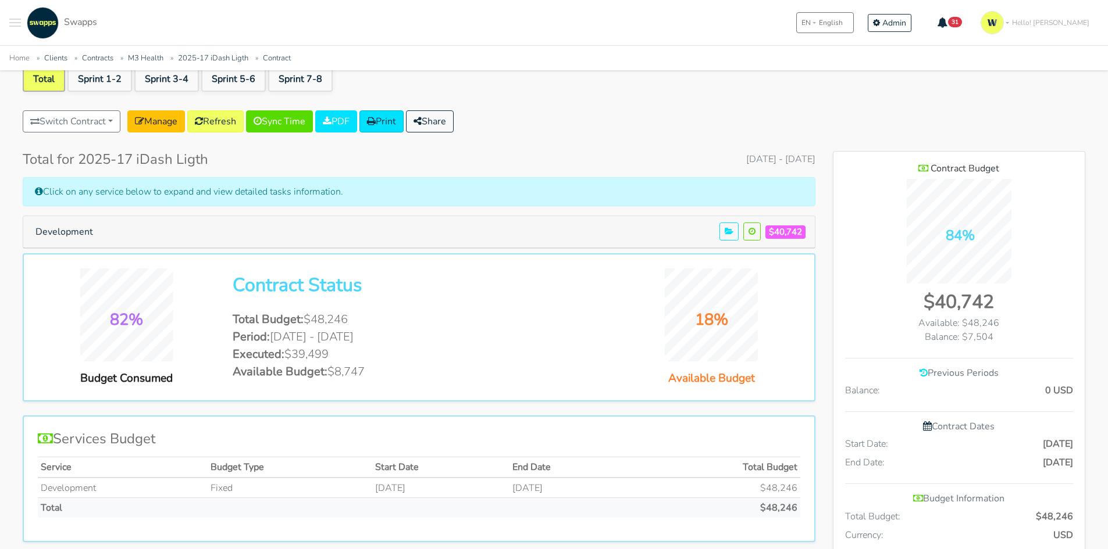
scroll to position [116, 0]
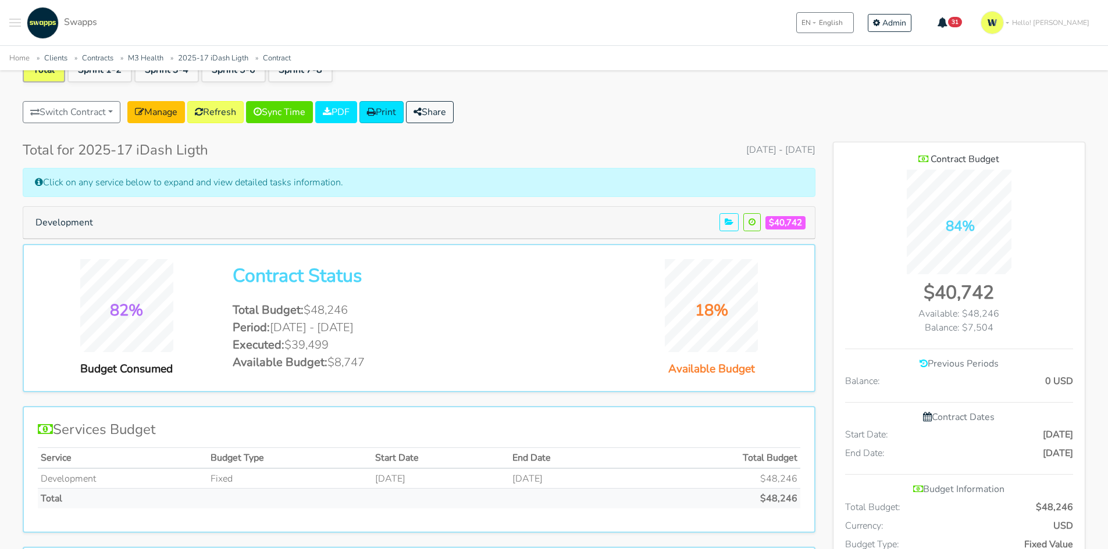
drag, startPoint x: 342, startPoint y: 366, endPoint x: 396, endPoint y: 364, distance: 54.1
click at [396, 364] on li "Available Budget: $8,747" at bounding box center [419, 362] width 372 height 17
click at [402, 361] on li "Available Budget: $8,747" at bounding box center [419, 362] width 372 height 17
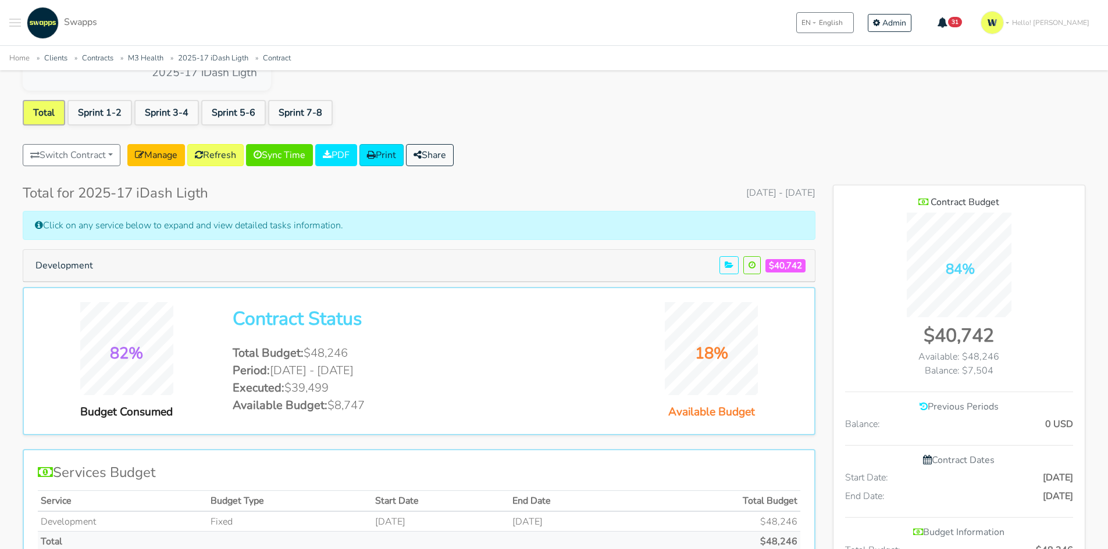
scroll to position [0, 0]
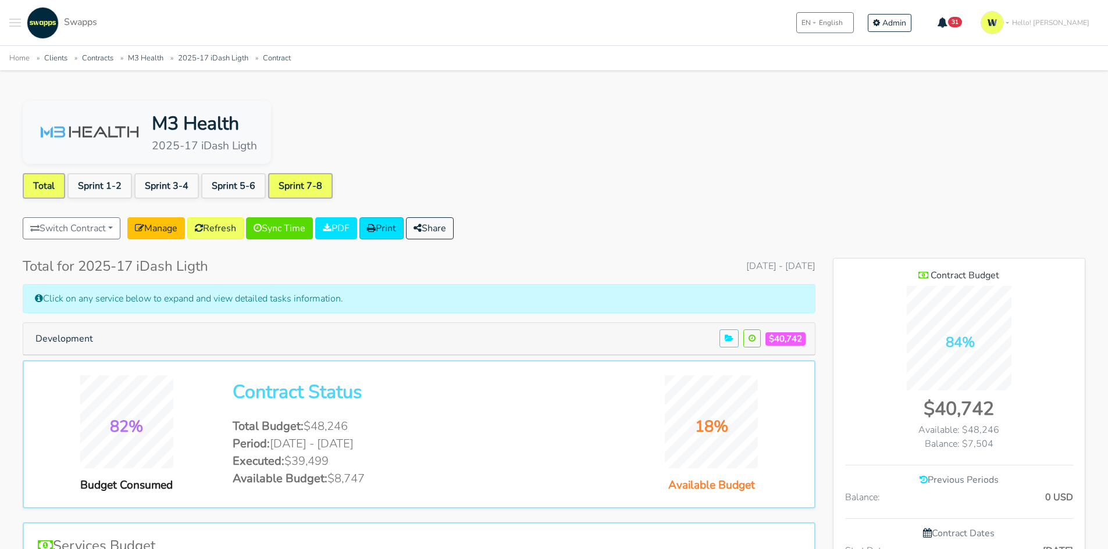
click at [303, 186] on link "Sprint 7-8" at bounding box center [300, 186] width 65 height 26
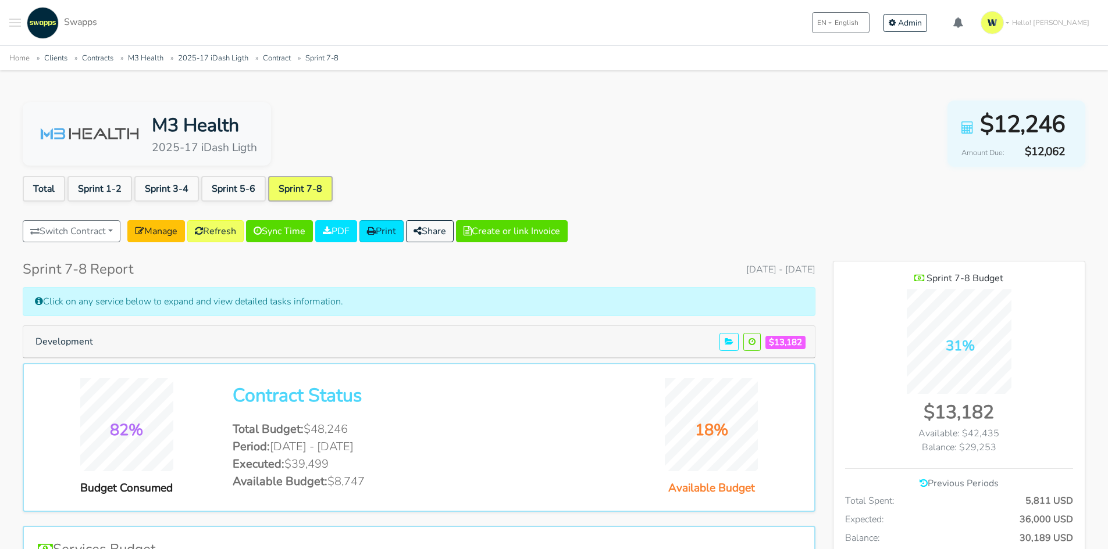
scroll to position [848, 252]
click at [76, 342] on button "Development" at bounding box center [64, 342] width 73 height 22
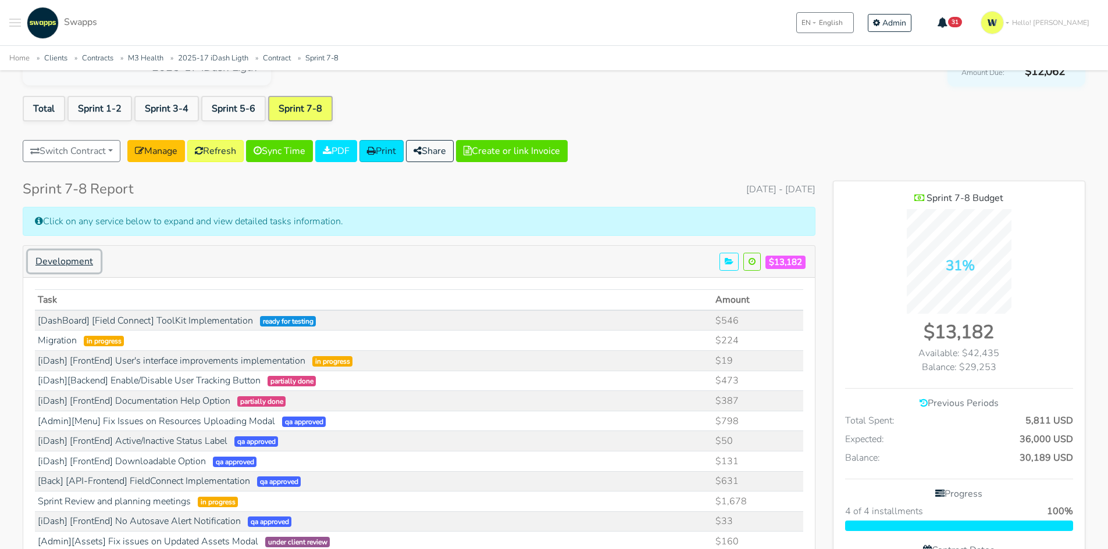
scroll to position [0, 0]
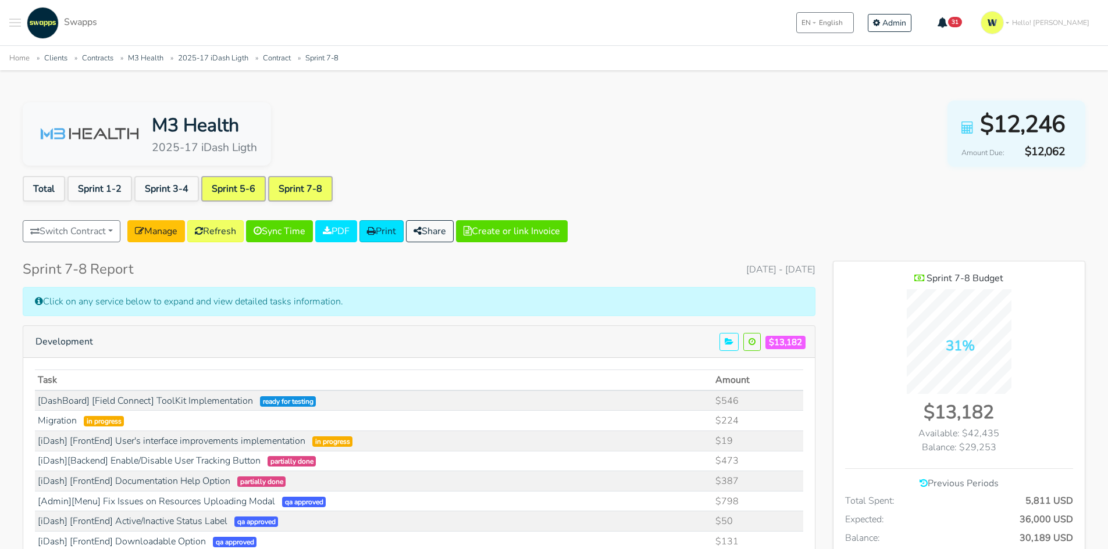
click at [227, 187] on link "Sprint 5-6" at bounding box center [233, 189] width 65 height 26
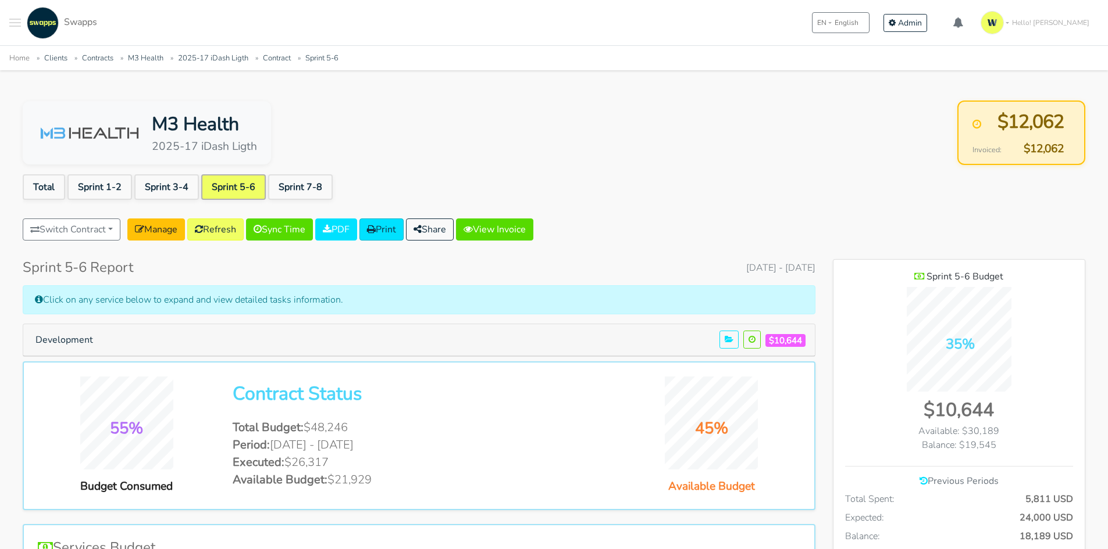
scroll to position [848, 252]
click at [72, 335] on button "Development" at bounding box center [64, 340] width 73 height 22
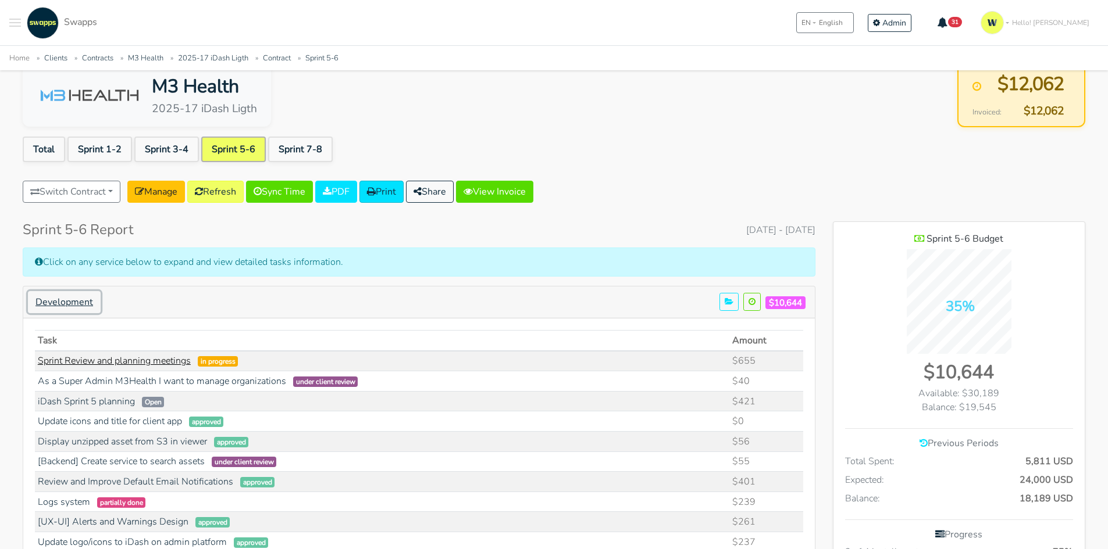
scroll to position [58, 0]
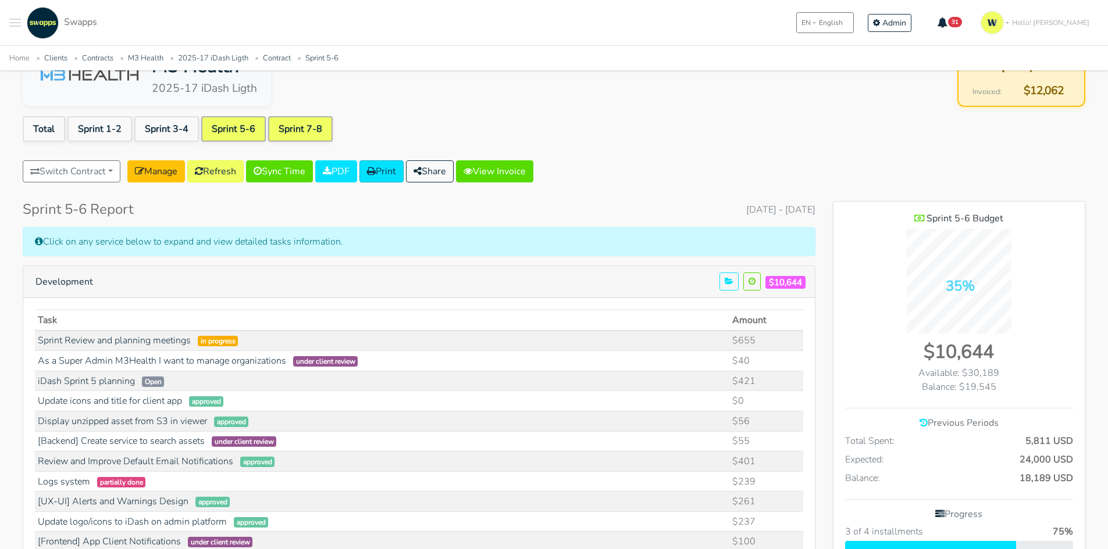
click at [303, 126] on link "Sprint 7-8" at bounding box center [300, 129] width 65 height 26
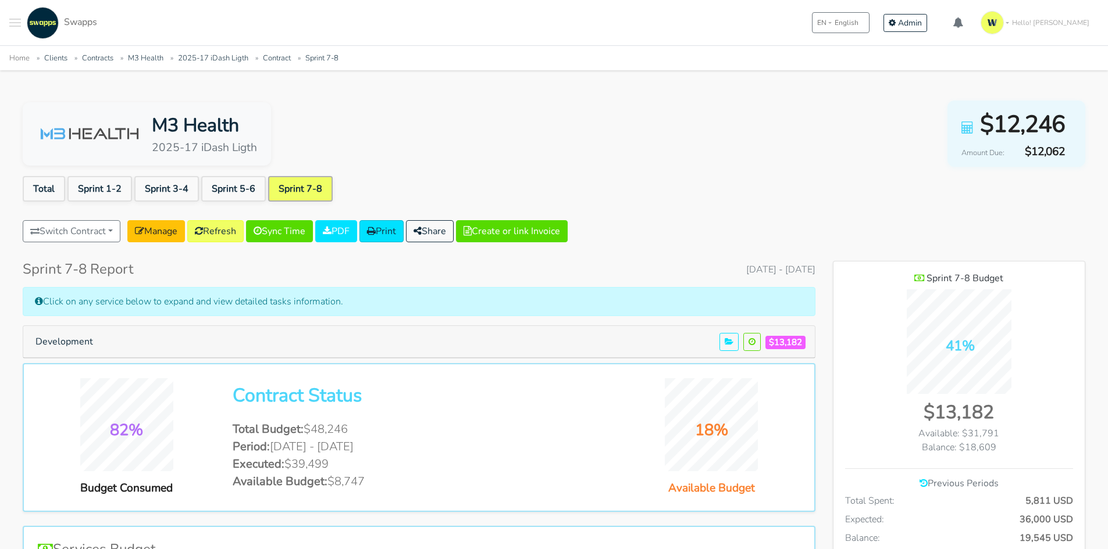
scroll to position [848, 252]
click at [76, 345] on button "Development" at bounding box center [64, 342] width 73 height 22
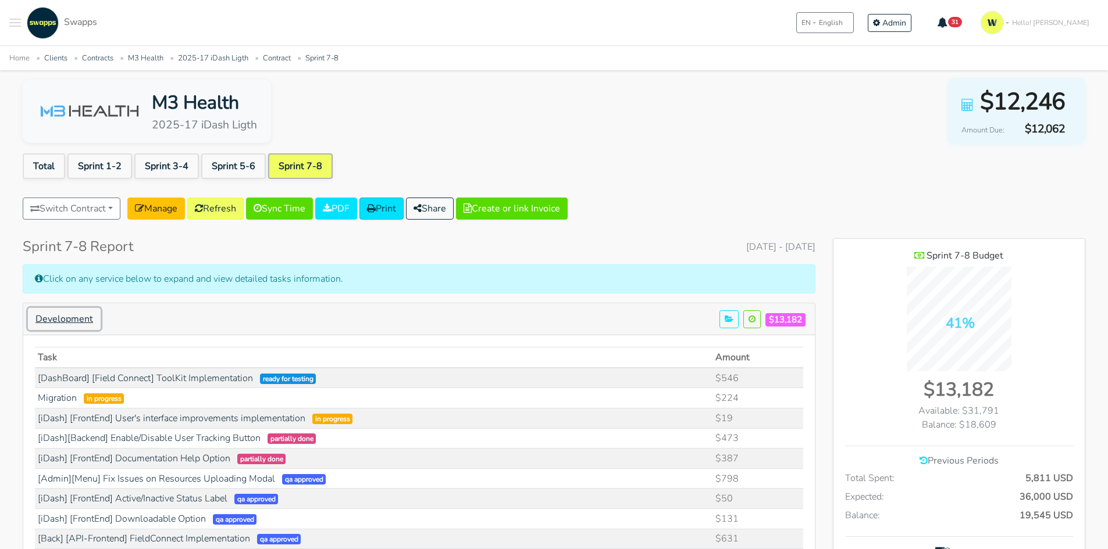
scroll to position [0, 0]
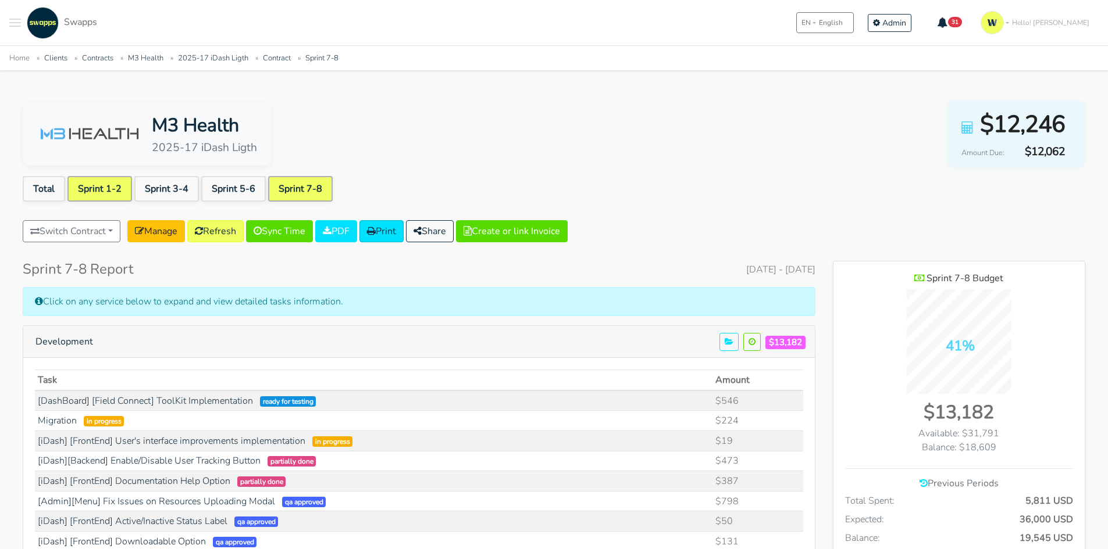
click at [105, 186] on link "Sprint 1-2" at bounding box center [99, 189] width 65 height 26
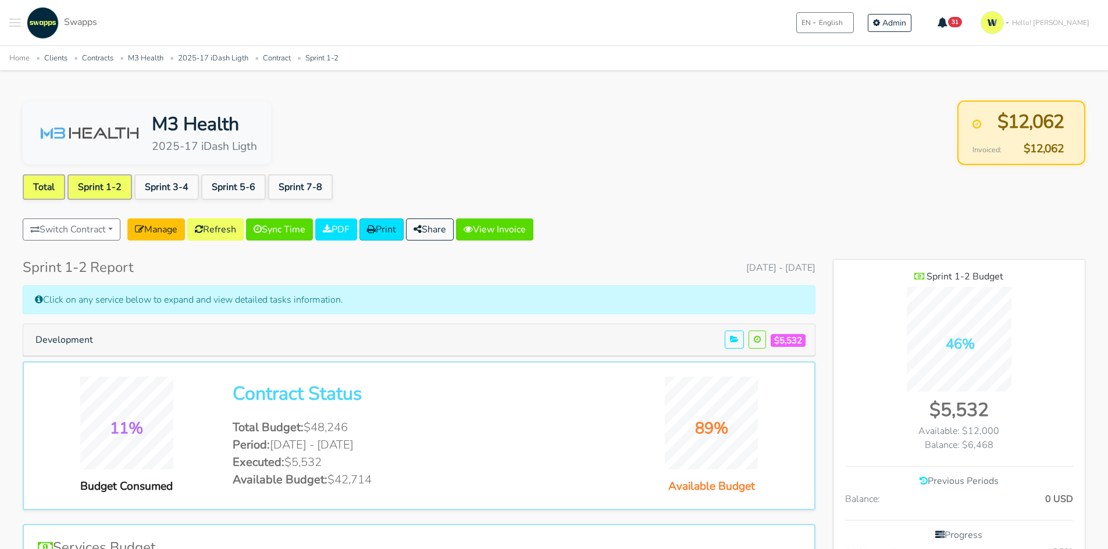
click at [46, 187] on link "Total" at bounding box center [44, 187] width 42 height 26
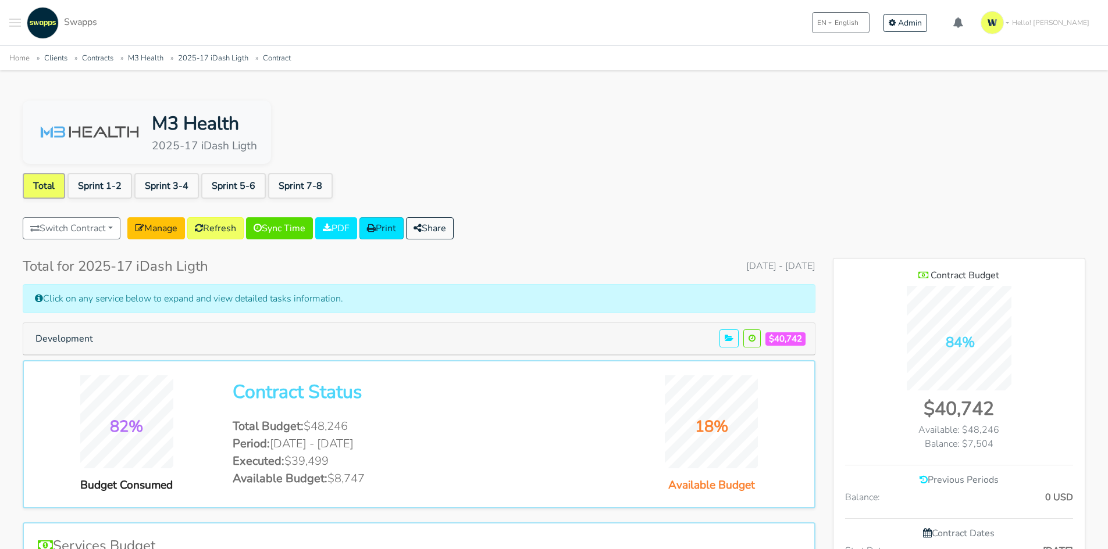
scroll to position [754, 252]
click at [63, 341] on button "Development" at bounding box center [64, 339] width 73 height 22
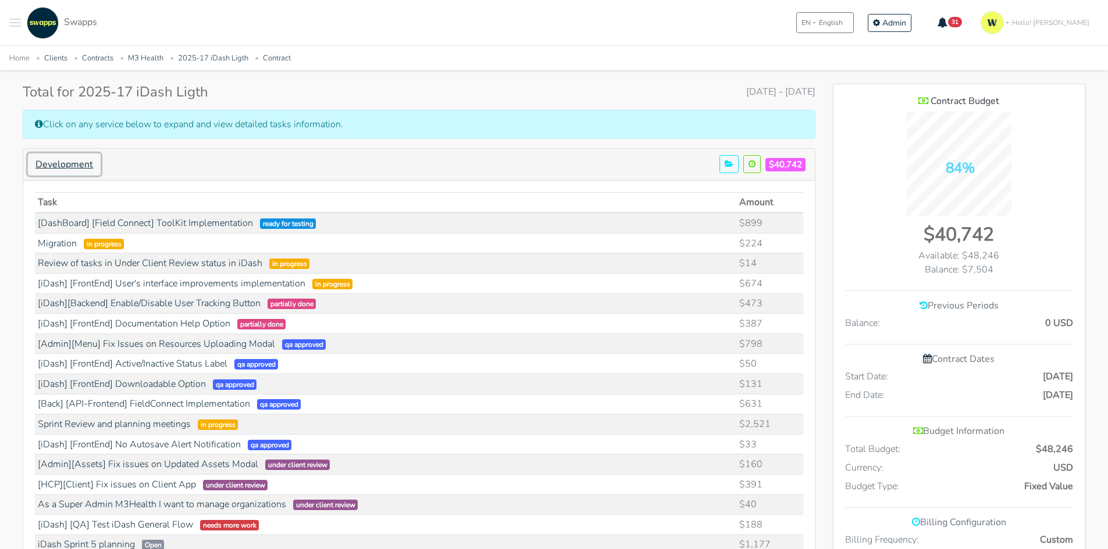
scroll to position [0, 0]
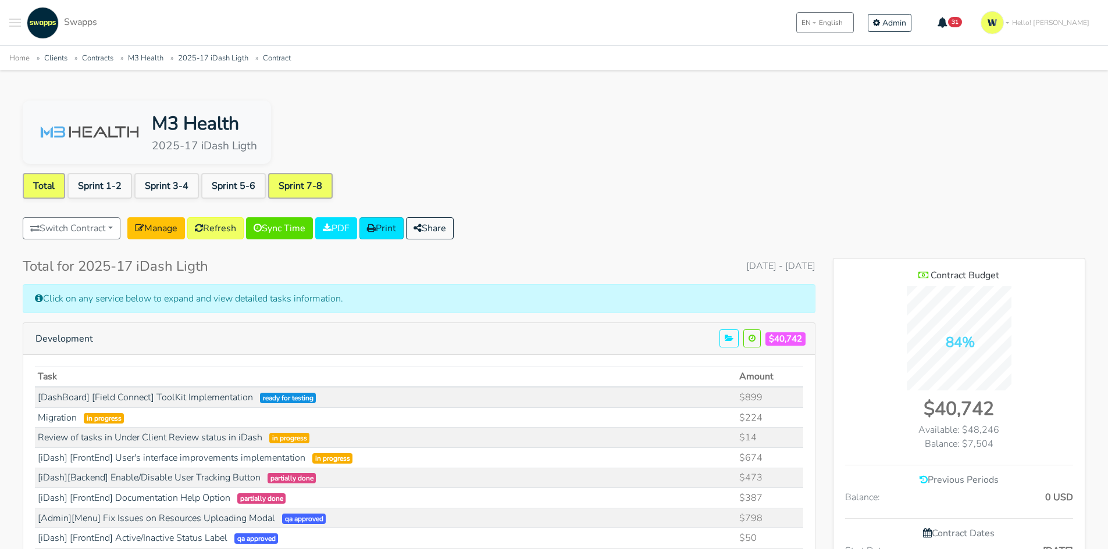
click at [282, 179] on link "Sprint 7-8" at bounding box center [300, 186] width 65 height 26
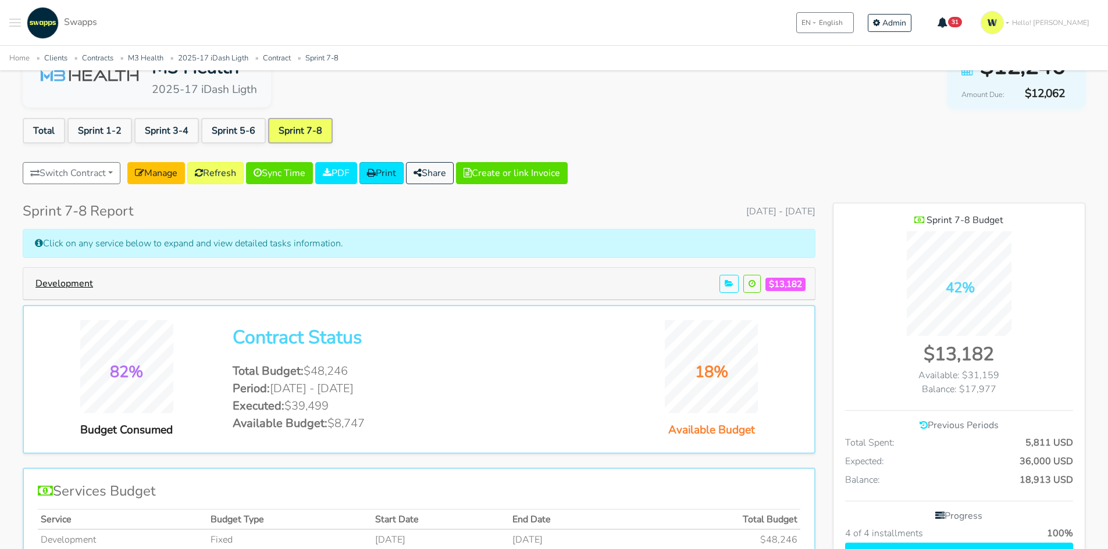
scroll to position [580614, 581211]
click at [84, 291] on button "Development" at bounding box center [64, 284] width 73 height 22
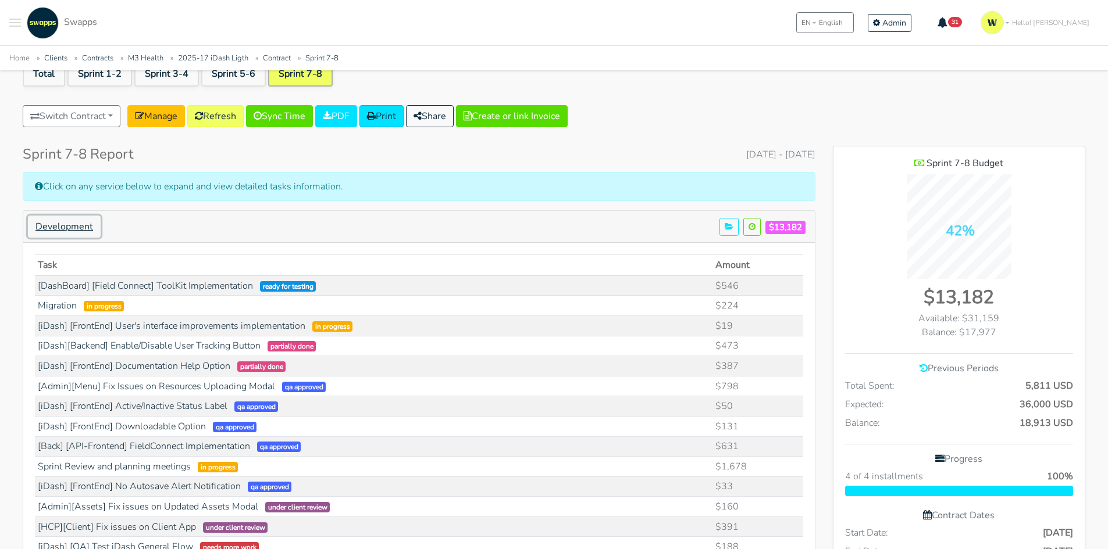
scroll to position [116, 0]
